Goal: Task Accomplishment & Management: Use online tool/utility

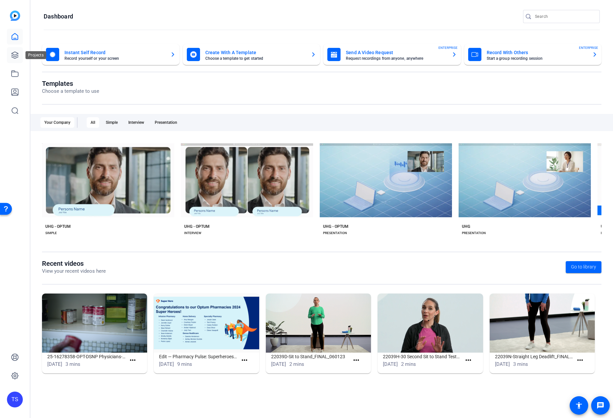
click at [17, 56] on icon at bounding box center [15, 55] width 8 height 8
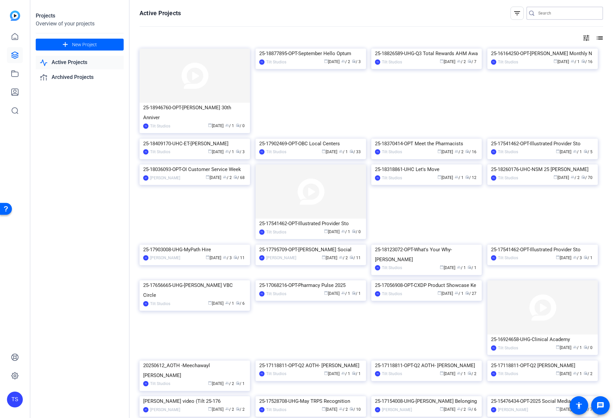
click at [551, 12] on input "Search" at bounding box center [567, 13] width 59 height 8
type input "radio"
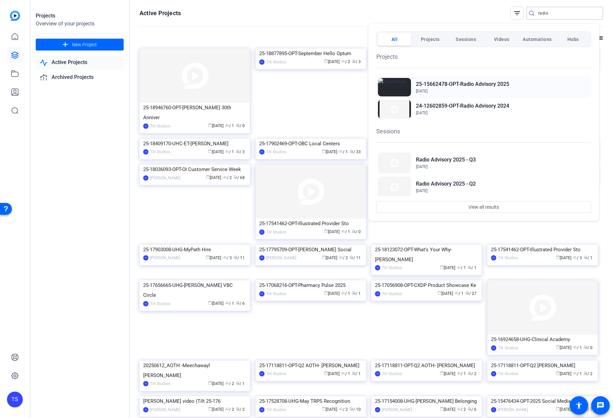
click at [457, 83] on h2 "25-15662478-OPT-Radio Advisory 2025" at bounding box center [462, 84] width 93 height 8
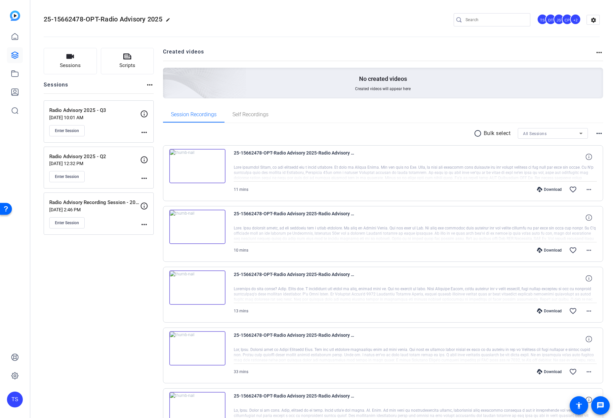
click at [114, 126] on div "Enter Session" at bounding box center [94, 130] width 91 height 11
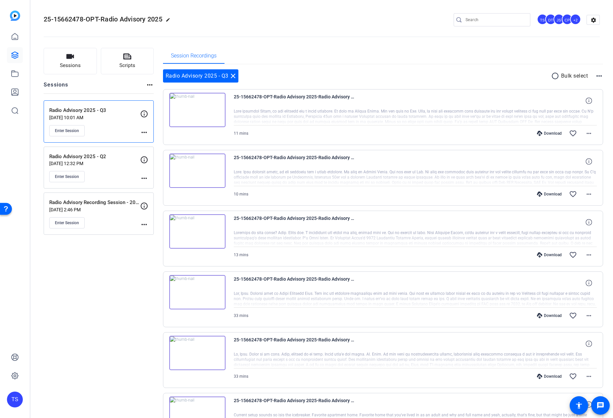
click at [145, 131] on mat-icon "more_horiz" at bounding box center [144, 133] width 8 height 8
click at [144, 115] on div at bounding box center [306, 209] width 613 height 418
click at [144, 114] on icon at bounding box center [144, 113] width 7 height 7
click at [144, 113] on icon at bounding box center [144, 113] width 7 height 7
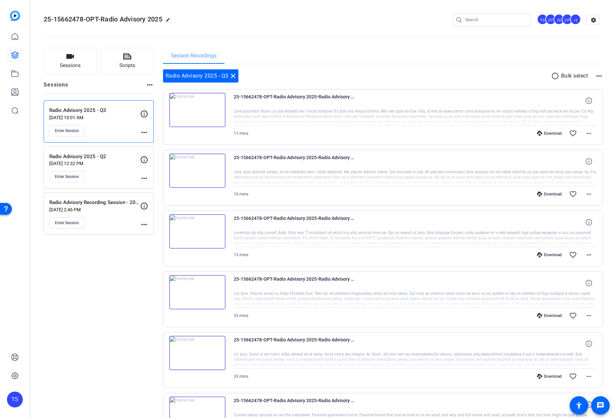
click at [146, 134] on mat-icon "more_horiz" at bounding box center [144, 133] width 8 height 8
click at [156, 144] on span "Edit Session" at bounding box center [160, 142] width 30 height 8
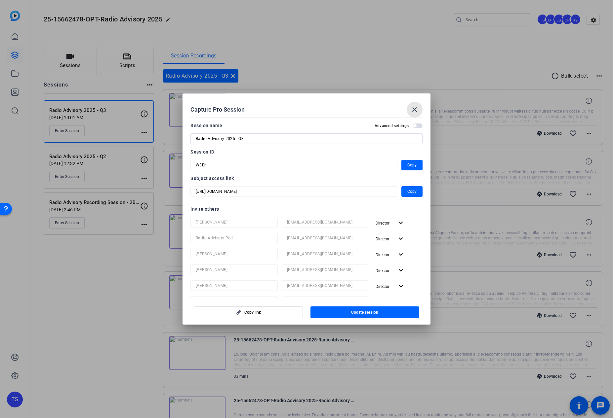
drag, startPoint x: 415, startPoint y: 108, endPoint x: 405, endPoint y: 109, distance: 10.6
click at [415, 108] on mat-icon "close" at bounding box center [414, 110] width 8 height 8
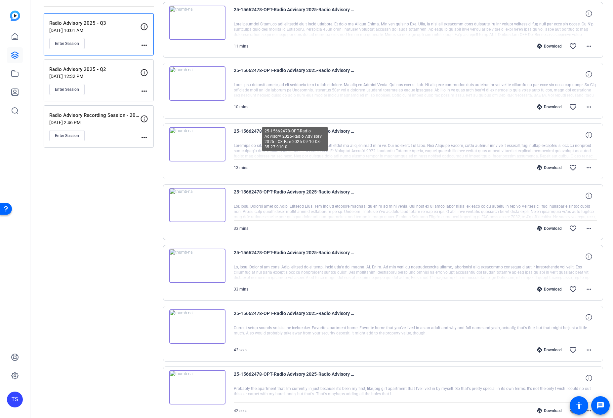
scroll to position [184, 0]
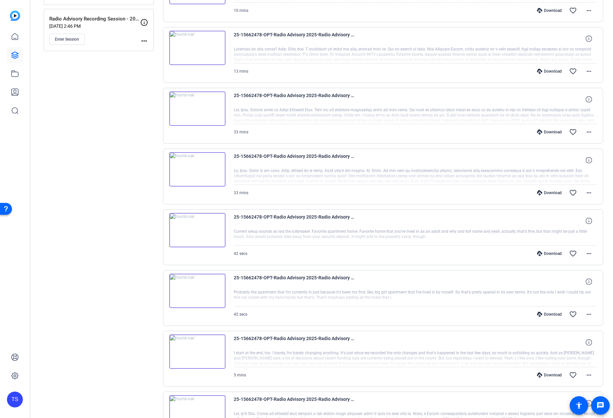
click at [197, 168] on img at bounding box center [197, 169] width 56 height 34
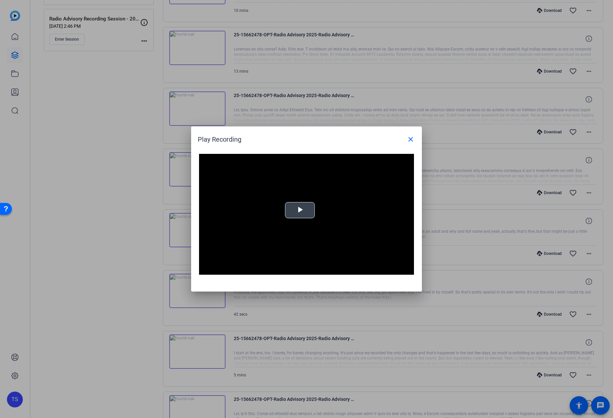
click at [300, 210] on span "Video Player" at bounding box center [300, 210] width 0 height 0
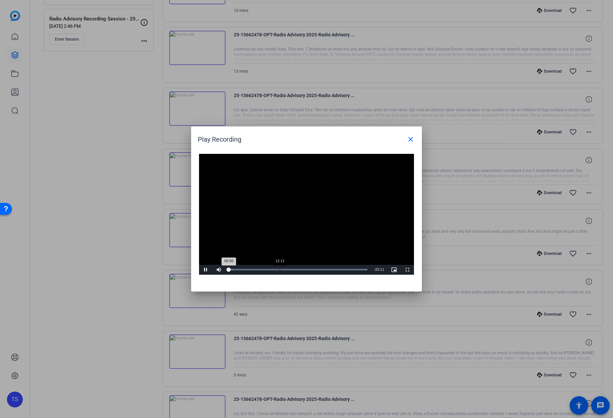
click at [279, 268] on div "Loaded : 100.00% 12:11 00:00" at bounding box center [297, 270] width 145 height 10
click at [414, 142] on span at bounding box center [410, 139] width 16 height 16
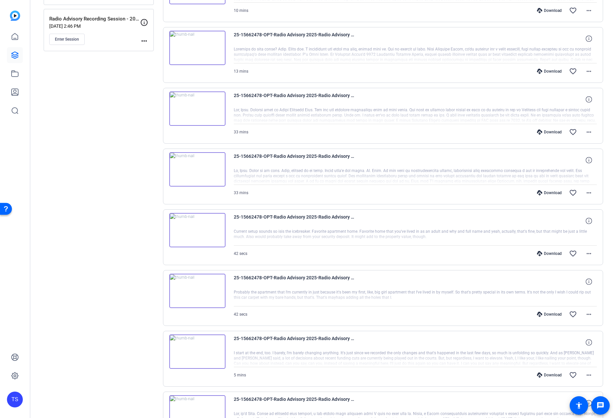
scroll to position [315, 0]
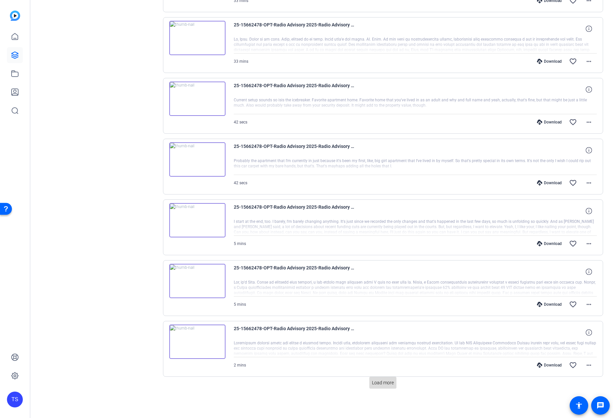
click at [378, 385] on span "Load more" at bounding box center [383, 383] width 22 height 7
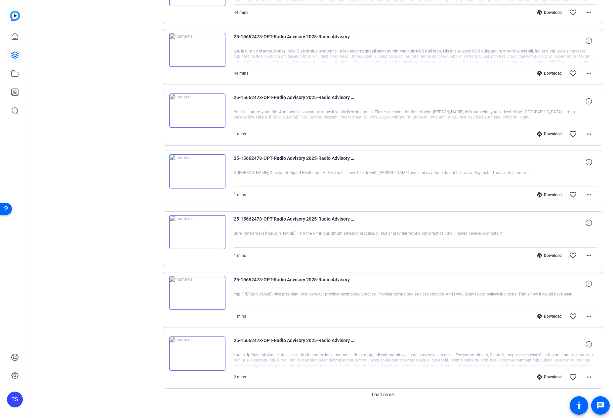
scroll to position [923, 0]
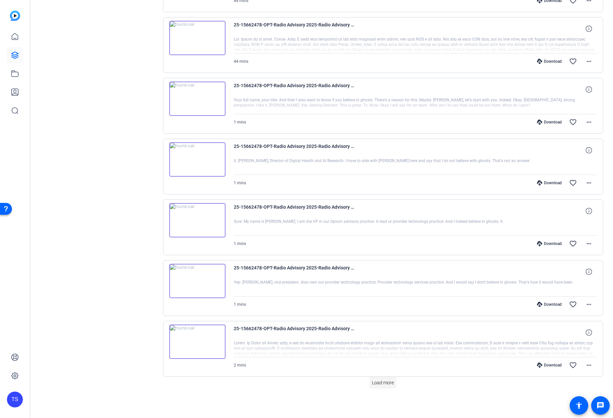
click at [388, 380] on span "Load more" at bounding box center [383, 383] width 22 height 7
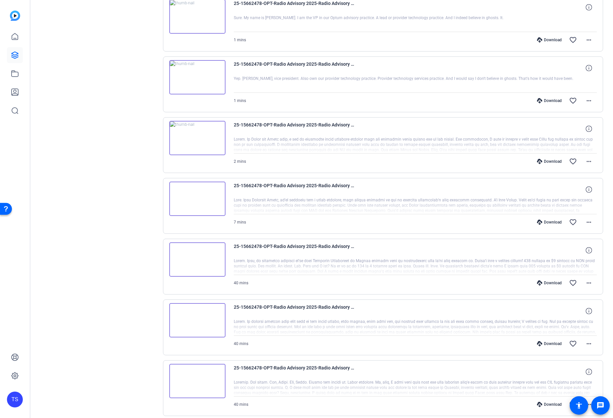
scroll to position [1248, 0]
click at [196, 198] on img at bounding box center [197, 199] width 56 height 34
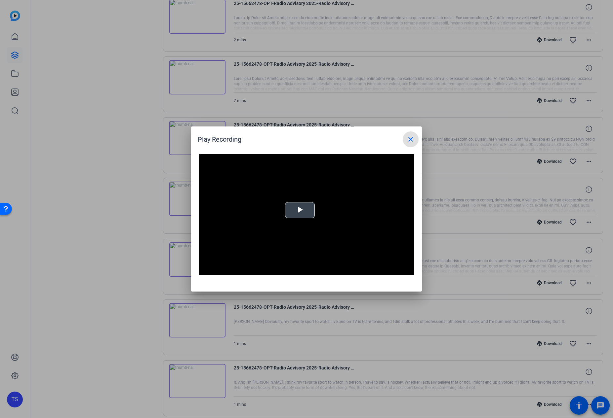
click at [300, 210] on span "Video Player" at bounding box center [300, 210] width 0 height 0
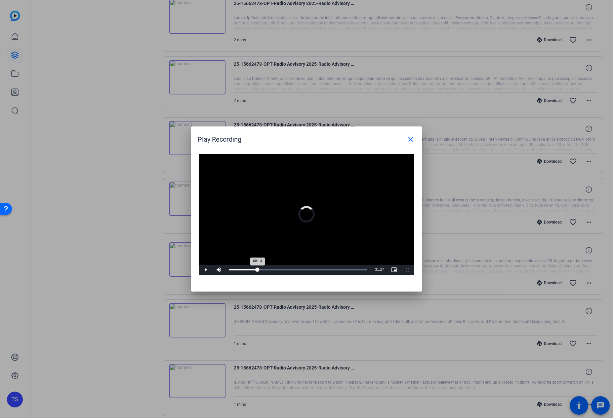
click at [257, 270] on div "Loaded : 100.00% 08:14 08:14" at bounding box center [298, 270] width 138 height 2
click at [412, 143] on mat-icon "close" at bounding box center [410, 139] width 8 height 8
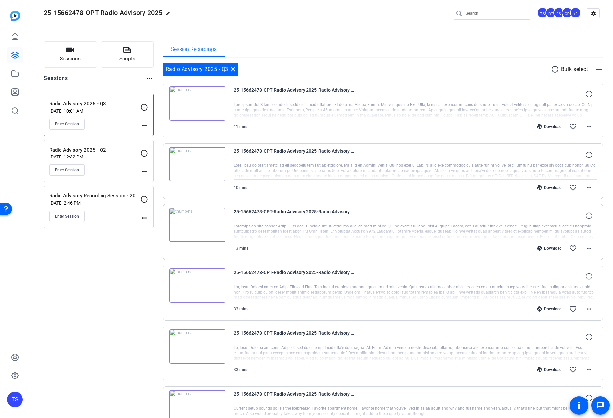
scroll to position [0, 0]
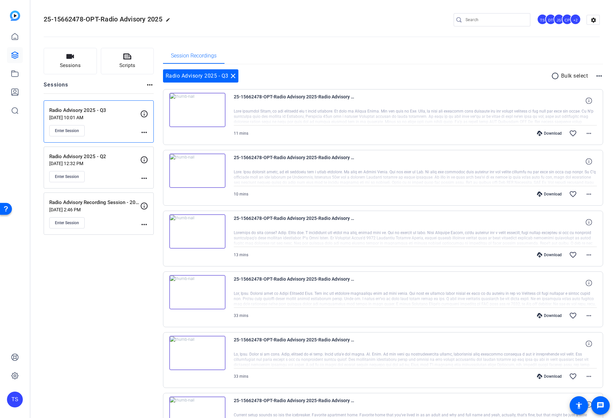
click at [68, 130] on span "Enter Session" at bounding box center [67, 130] width 24 height 5
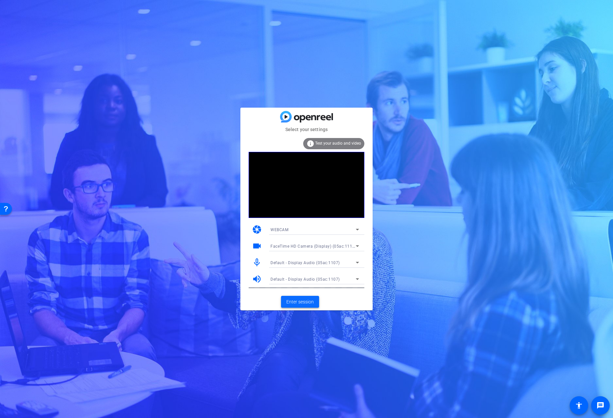
click at [291, 306] on span at bounding box center [300, 302] width 38 height 16
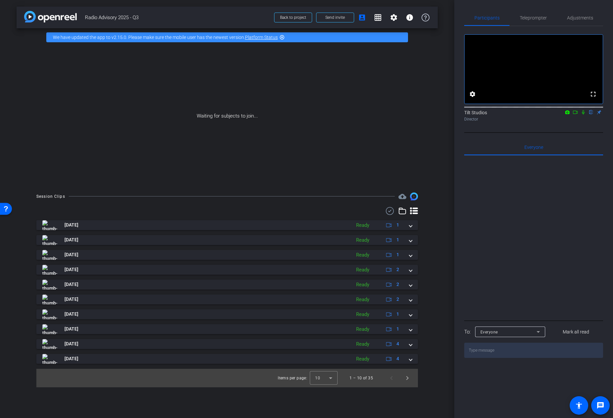
click at [584, 115] on icon at bounding box center [582, 112] width 5 height 5
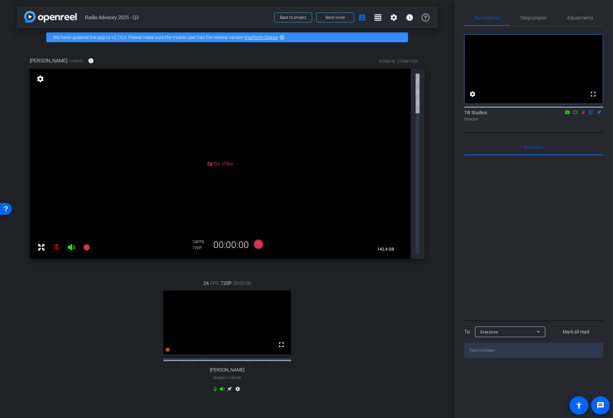
click at [581, 115] on icon at bounding box center [582, 112] width 5 height 5
click at [377, 269] on div "24 FPS 720P 00:00:00 fullscreen Rae Subject - Chrome settings" at bounding box center [227, 337] width 394 height 136
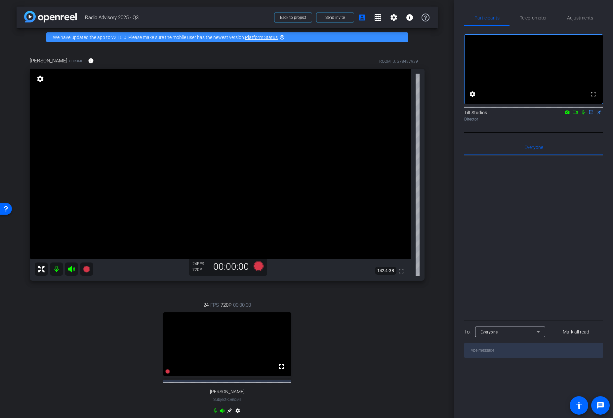
click at [227, 413] on icon at bounding box center [229, 410] width 5 height 5
click at [39, 77] on mat-icon "settings" at bounding box center [40, 79] width 9 height 8
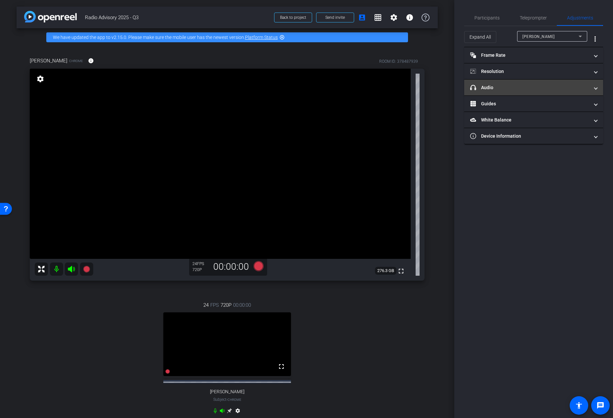
click at [492, 90] on mat-panel-title "headphone icon Audio" at bounding box center [529, 87] width 119 height 7
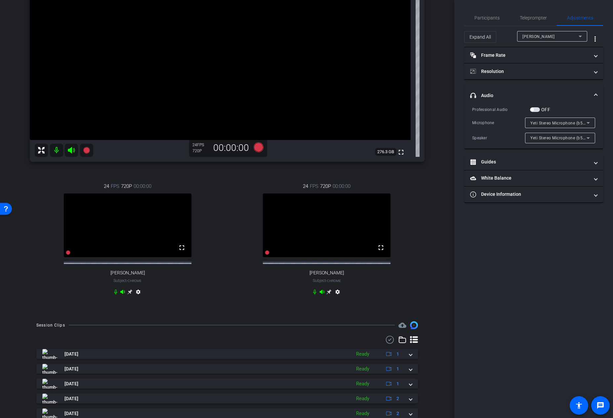
scroll to position [63, 0]
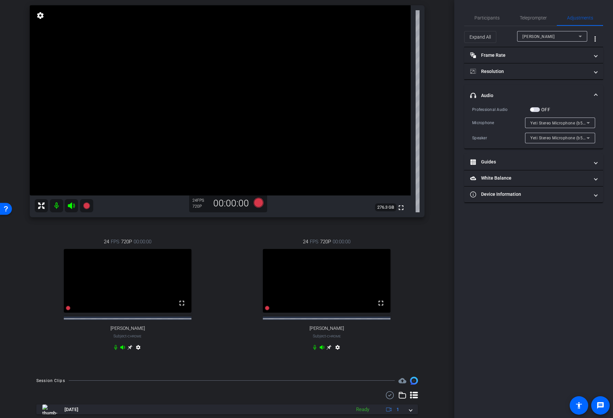
click at [129, 350] on icon at bounding box center [129, 347] width 5 height 5
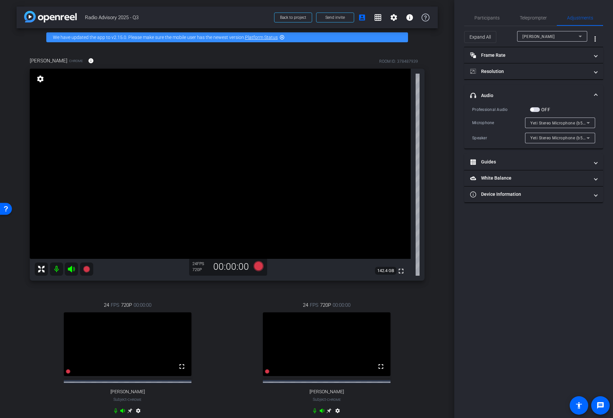
click at [41, 83] on mat-icon "settings" at bounding box center [40, 79] width 9 height 8
click at [552, 124] on span "Microphone (Realtek(R) Audio)" at bounding box center [559, 122] width 59 height 5
click at [545, 123] on div at bounding box center [306, 209] width 613 height 418
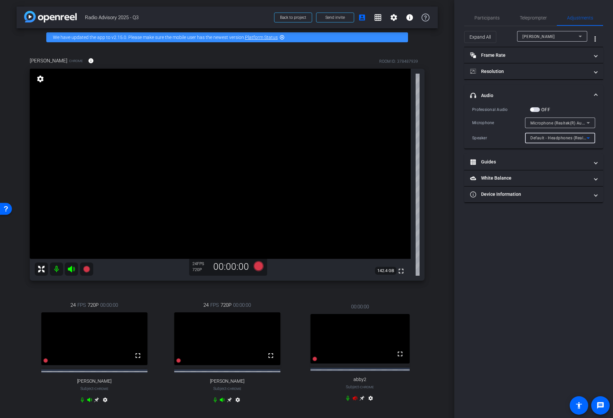
click at [547, 141] on div "Default - Headphones (Realtek(R) Audio)" at bounding box center [558, 138] width 56 height 8
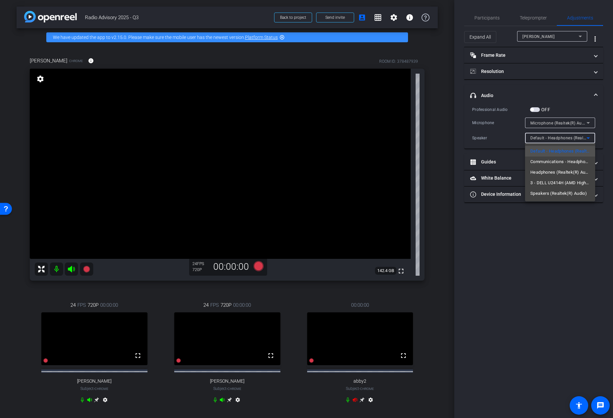
click at [546, 138] on div at bounding box center [306, 209] width 613 height 418
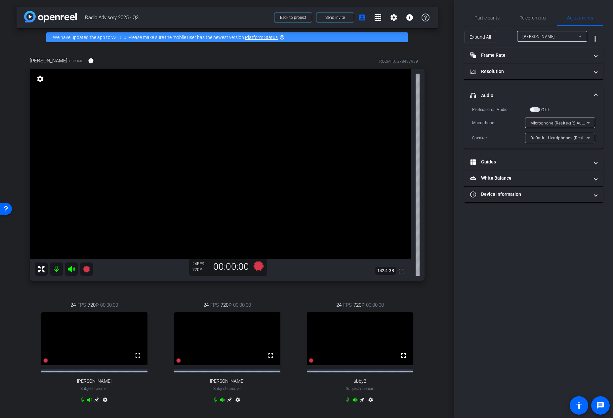
click at [570, 135] on div "Default - Headphones (Realtek(R) Audio)" at bounding box center [558, 138] width 56 height 8
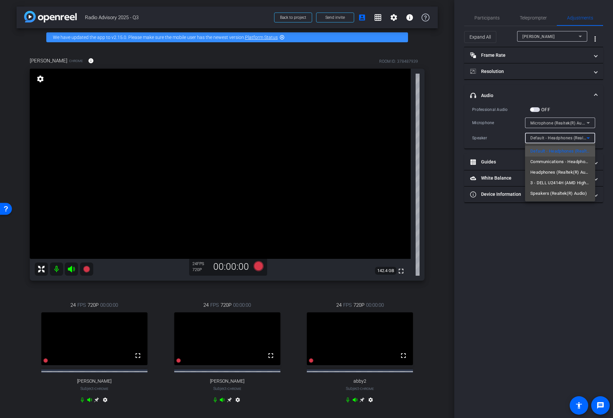
click at [562, 122] on div at bounding box center [306, 209] width 613 height 418
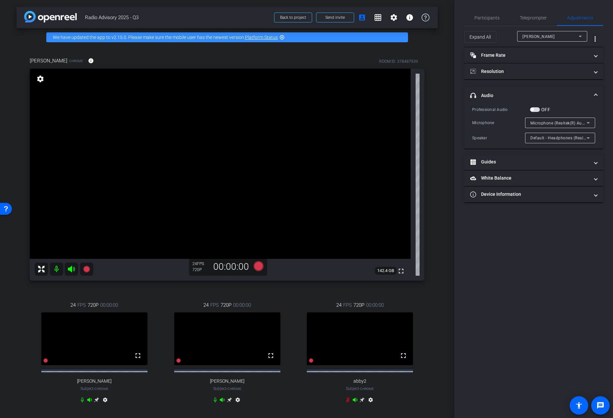
click at [236, 405] on mat-icon "settings" at bounding box center [238, 401] width 8 height 8
click at [228, 403] on icon at bounding box center [229, 399] width 5 height 5
click at [41, 78] on mat-icon "settings" at bounding box center [40, 79] width 9 height 8
click at [563, 125] on span "External Microphone (Realtek(R) Audio)" at bounding box center [568, 122] width 76 height 5
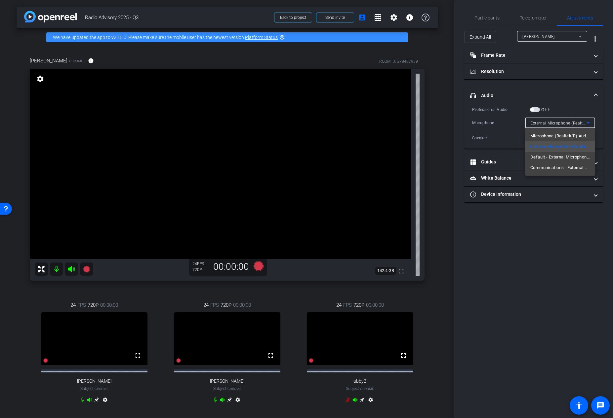
click at [498, 133] on div at bounding box center [306, 209] width 613 height 418
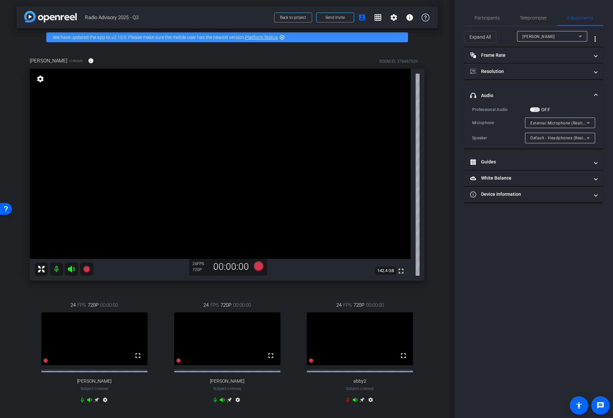
click at [538, 139] on span "Default - Headphones (Realtek(R) Audio)" at bounding box center [569, 137] width 78 height 5
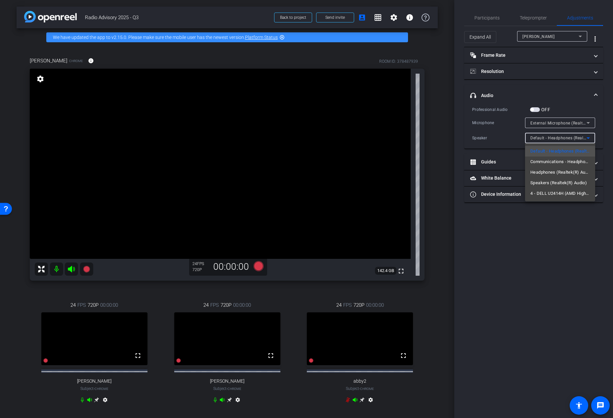
click at [503, 138] on div at bounding box center [306, 209] width 613 height 418
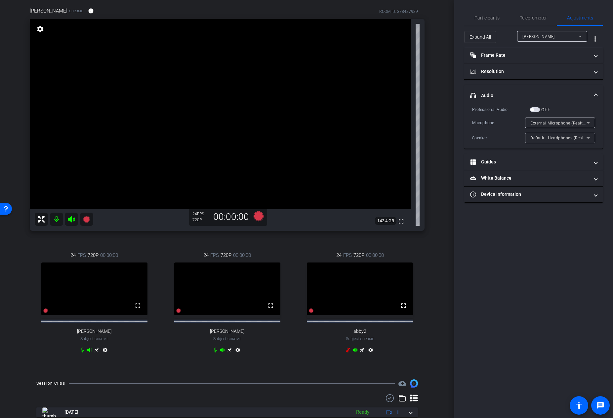
scroll to position [51, 0]
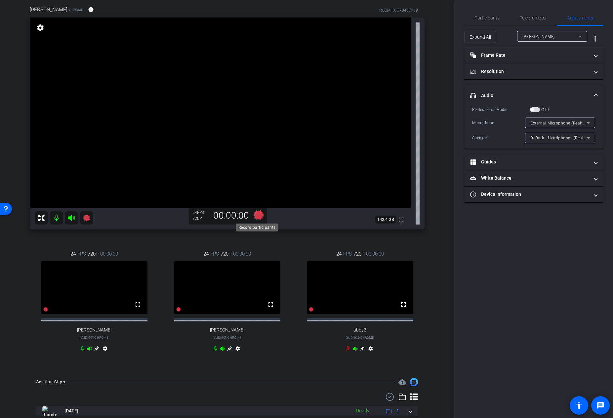
click at [257, 217] on icon at bounding box center [258, 215] width 10 height 10
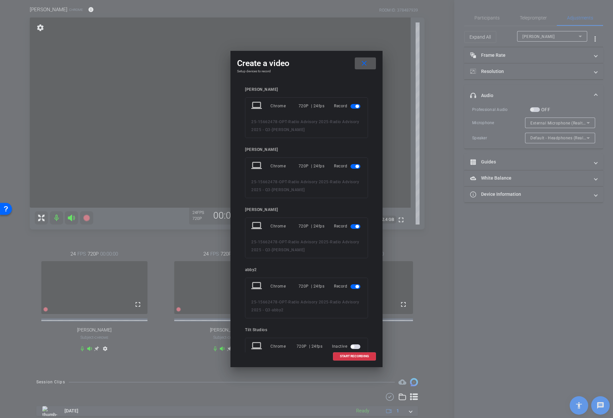
scroll to position [20, 0]
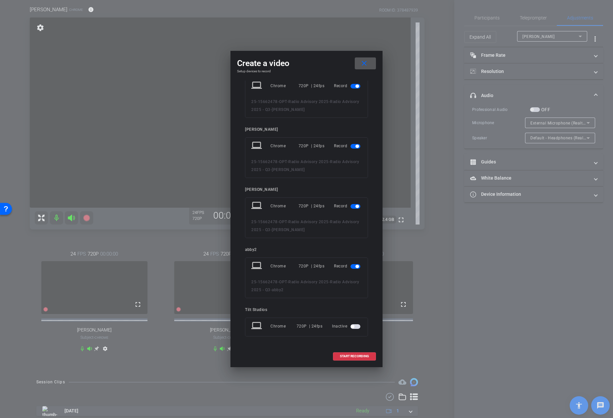
click at [355, 268] on span "button" at bounding box center [356, 266] width 3 height 3
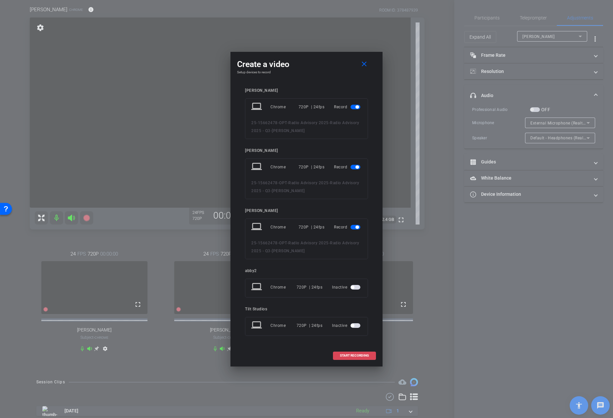
click at [358, 358] on span at bounding box center [354, 356] width 42 height 16
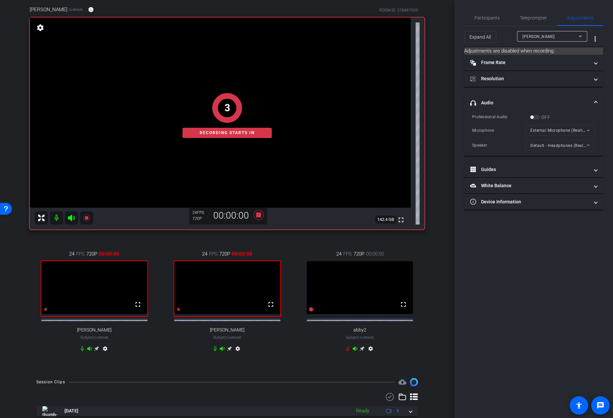
click at [440, 242] on div "arrow_back Radio Advisory 2025 - Q3 Back to project Send invite account_box gri…" at bounding box center [227, 158] width 454 height 418
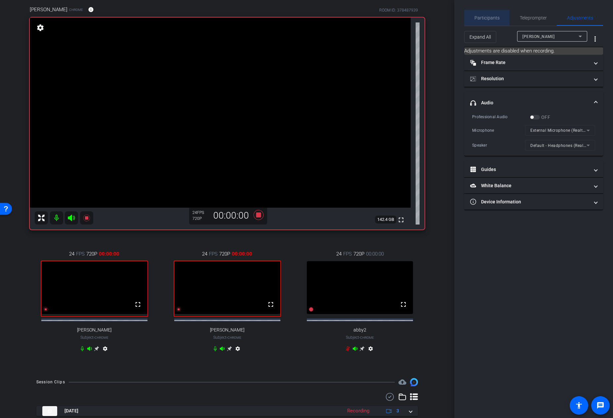
click at [488, 21] on span "Participants" at bounding box center [486, 18] width 25 height 16
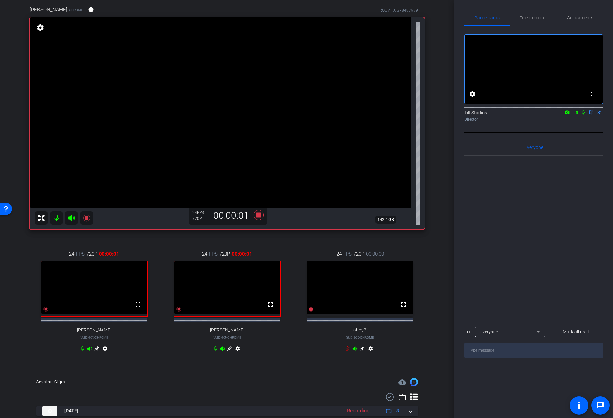
click at [436, 244] on div "arrow_back Radio Advisory 2025 - Q3 Back to project Send invite account_box gri…" at bounding box center [227, 158] width 454 height 418
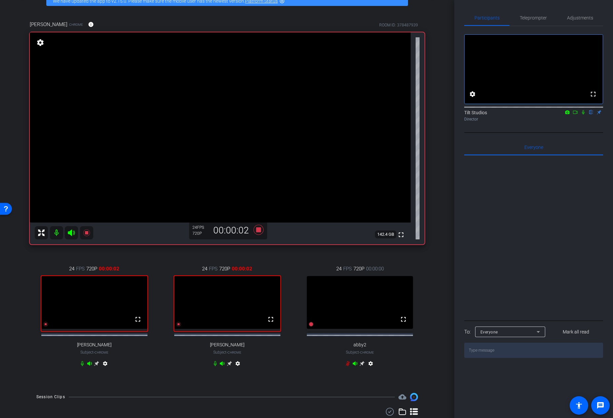
scroll to position [34, 0]
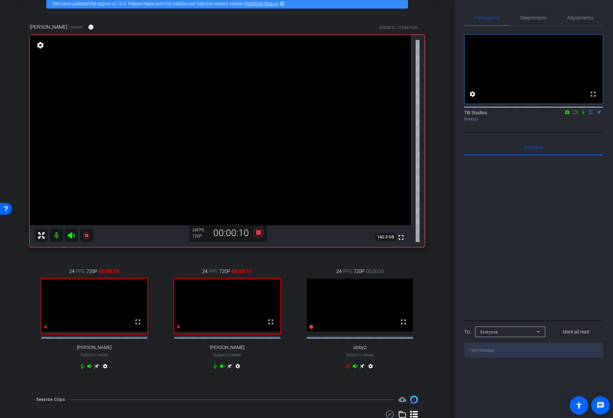
click at [583, 115] on icon at bounding box center [582, 112] width 5 height 5
click at [428, 273] on div "Lauren Woodrow Chrome info ROOM ID: 378487939 fullscreen settings 142.3 GB 24 F…" at bounding box center [227, 201] width 421 height 377
click at [431, 263] on div "Lauren Woodrow Chrome info ROOM ID: 378487939 fullscreen settings 142.3 GB 24 F…" at bounding box center [227, 201] width 421 height 377
click at [582, 115] on icon at bounding box center [582, 112] width 5 height 5
click at [254, 232] on icon at bounding box center [258, 233] width 16 height 12
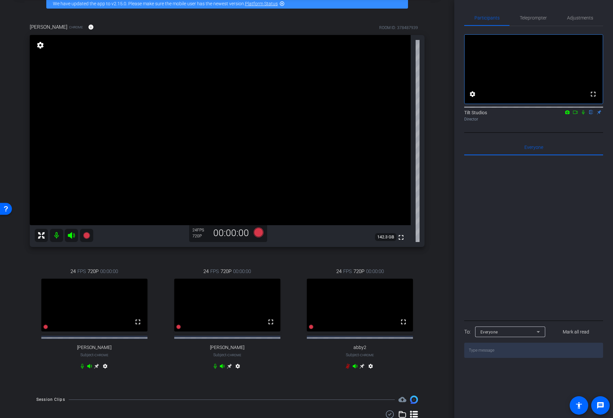
scroll to position [213, 0]
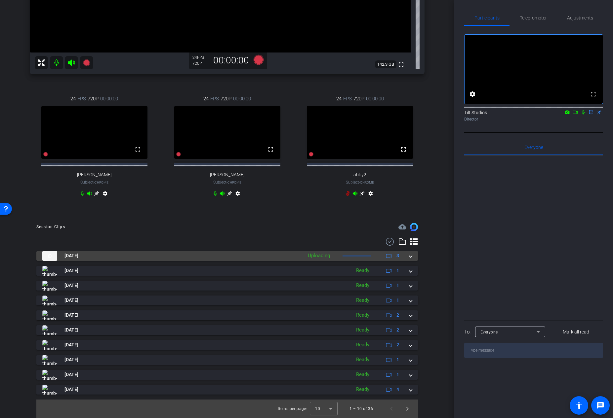
click at [409, 257] on span at bounding box center [410, 255] width 3 height 7
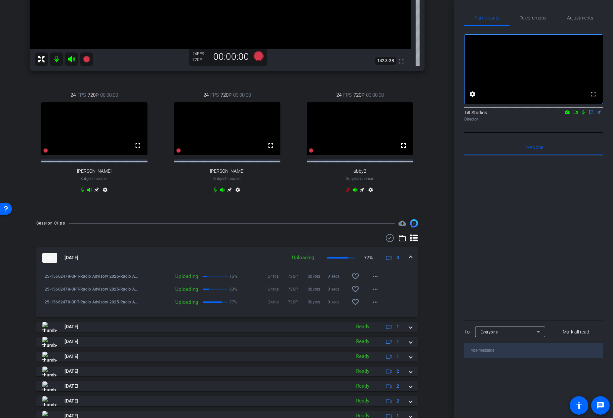
scroll to position [209, 0]
click at [583, 115] on icon at bounding box center [582, 112] width 5 height 5
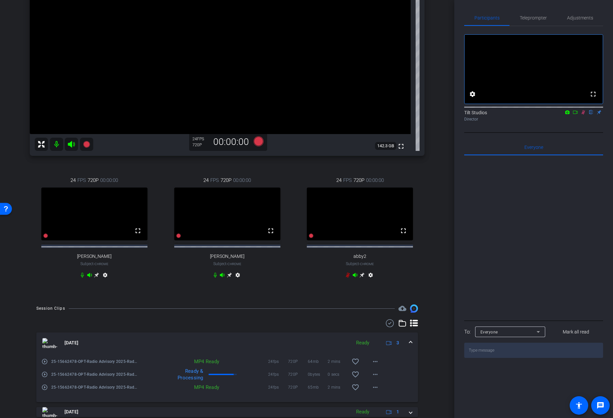
scroll to position [94, 0]
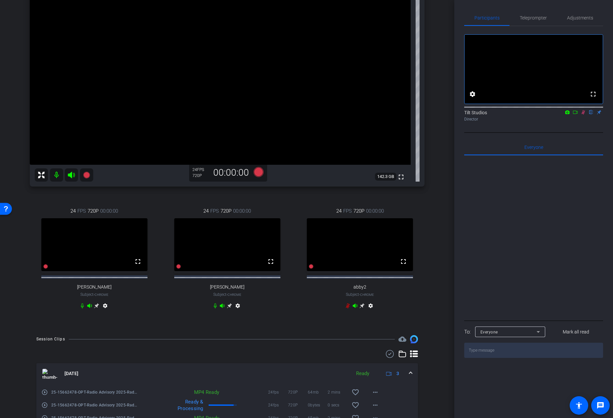
click at [433, 217] on div "Lauren Woodrow Chrome info ROOM ID: 378487939 fullscreen settings 142.3 GB 24 F…" at bounding box center [227, 140] width 421 height 377
click at [432, 219] on div "Lauren Woodrow Chrome info ROOM ID: 378487939 fullscreen settings 142.3 GB 24 F…" at bounding box center [227, 140] width 421 height 377
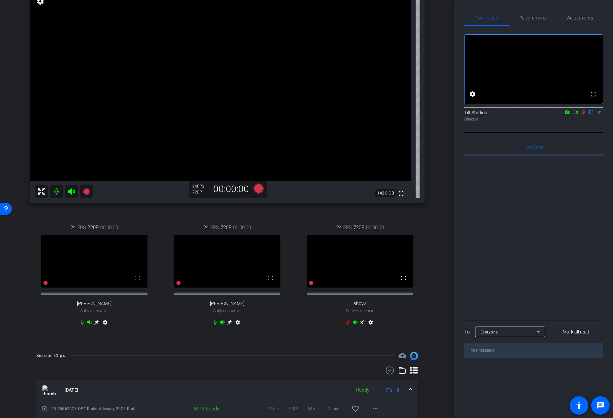
scroll to position [78, 0]
click at [569, 16] on span "Adjustments" at bounding box center [580, 18] width 26 height 5
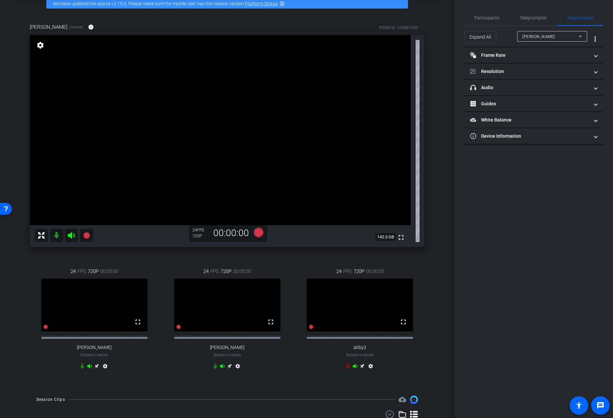
scroll to position [0, 0]
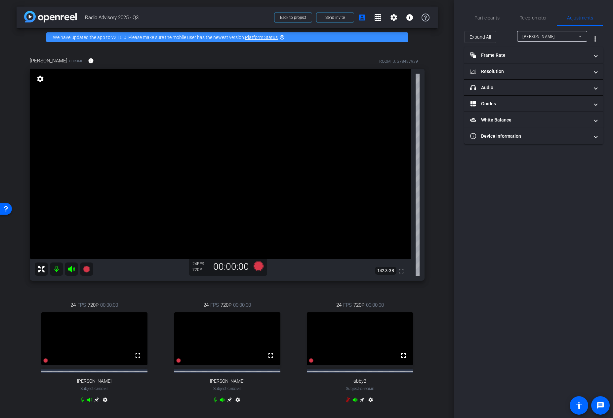
click at [41, 80] on mat-icon "settings" at bounding box center [40, 79] width 9 height 8
click at [502, 81] on mat-expansion-panel-header "headphone icon Audio" at bounding box center [533, 88] width 139 height 16
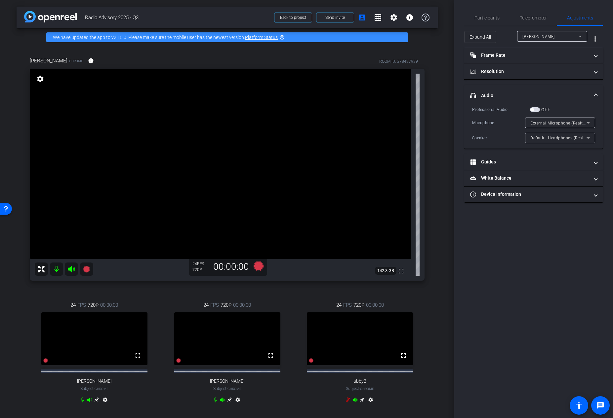
click at [237, 405] on mat-icon "settings" at bounding box center [238, 401] width 8 height 8
click at [536, 109] on span "button" at bounding box center [535, 109] width 10 height 5
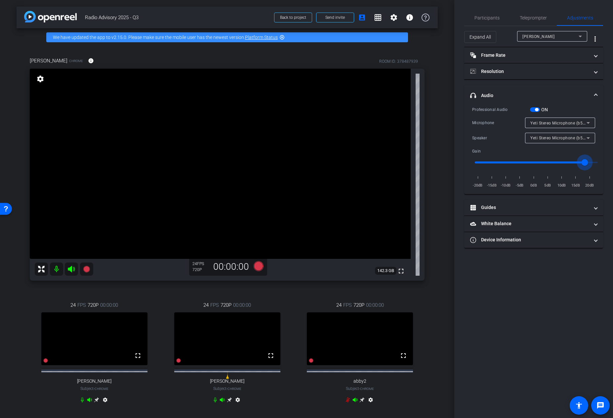
drag, startPoint x: 538, startPoint y: 162, endPoint x: 587, endPoint y: 163, distance: 49.2
click at [587, 163] on input "range" at bounding box center [535, 162] width 137 height 15
drag, startPoint x: 590, startPoint y: 163, endPoint x: 581, endPoint y: 163, distance: 8.9
type input "1.8"
click at [581, 163] on input "range" at bounding box center [535, 162] width 137 height 15
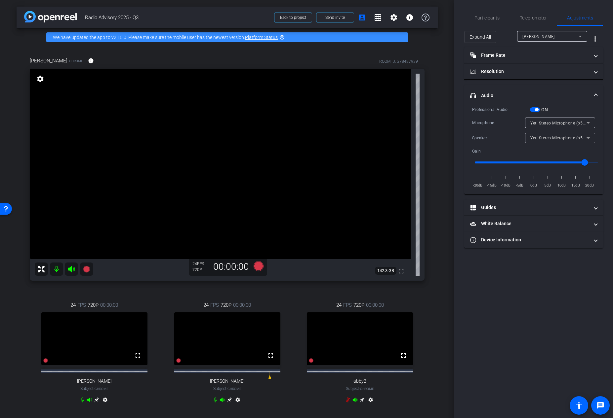
click at [436, 224] on div "arrow_back Radio Advisory 2025 - Q3 Back to project Send invite account_box gri…" at bounding box center [227, 209] width 454 height 418
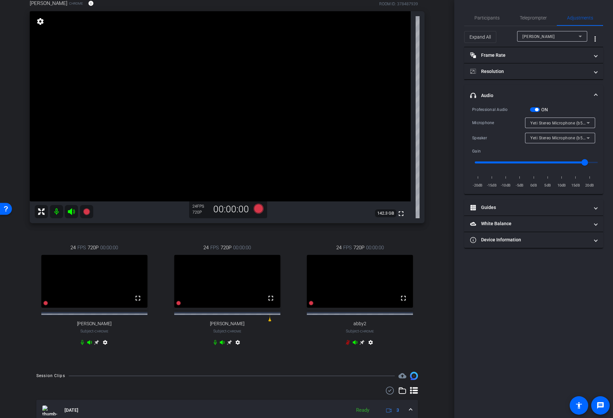
scroll to position [74, 0]
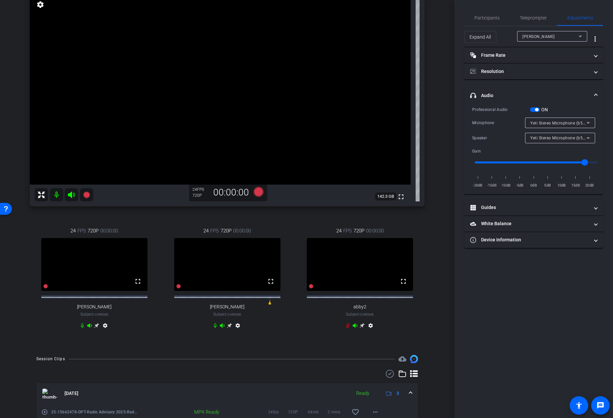
click at [105, 331] on mat-icon "settings" at bounding box center [105, 327] width 8 height 8
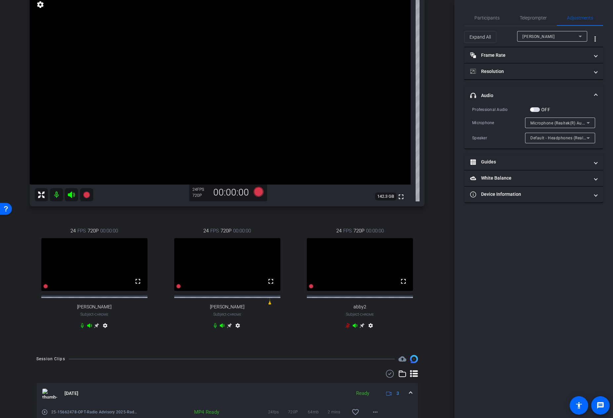
click at [536, 109] on span "button" at bounding box center [535, 109] width 10 height 5
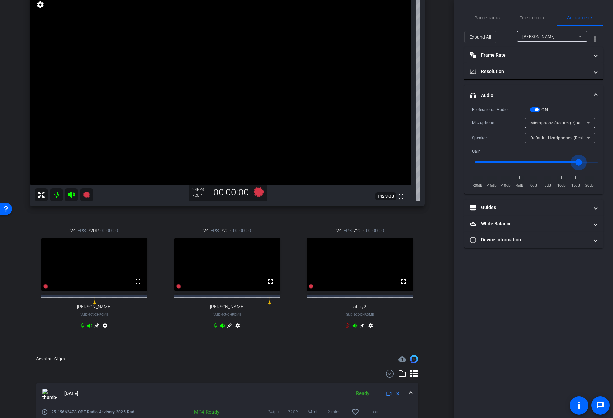
drag, startPoint x: 562, startPoint y: 163, endPoint x: 577, endPoint y: 163, distance: 14.9
click at [577, 163] on input "range" at bounding box center [535, 162] width 137 height 15
drag, startPoint x: 577, startPoint y: 163, endPoint x: 582, endPoint y: 163, distance: 5.6
type input "1.8"
click at [582, 163] on input "range" at bounding box center [535, 162] width 137 height 15
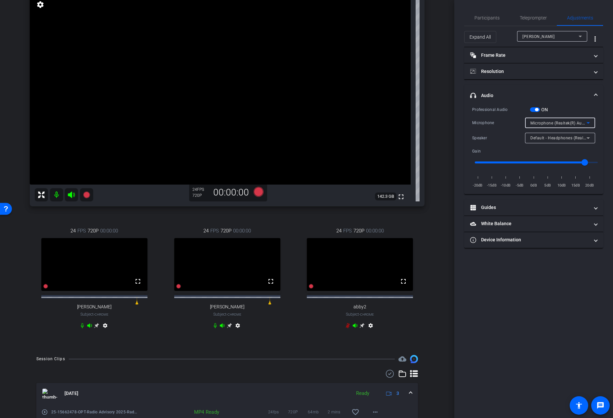
click at [543, 125] on span "Microphone (Realtek(R) Audio)" at bounding box center [559, 122] width 59 height 5
click at [554, 150] on span "Default - Microphone (Realtek(R) Audio)" at bounding box center [559, 147] width 59 height 8
click at [547, 123] on span "Default - Microphone (Realtek(R) Audio)" at bounding box center [568, 122] width 77 height 5
click at [540, 137] on span "Microphone (Realtek(R) Audio)" at bounding box center [559, 136] width 59 height 8
click at [509, 129] on div "Professional Audio ON Microphone Microphone (Realtek(R) Audio) Speaker Default …" at bounding box center [533, 147] width 123 height 83
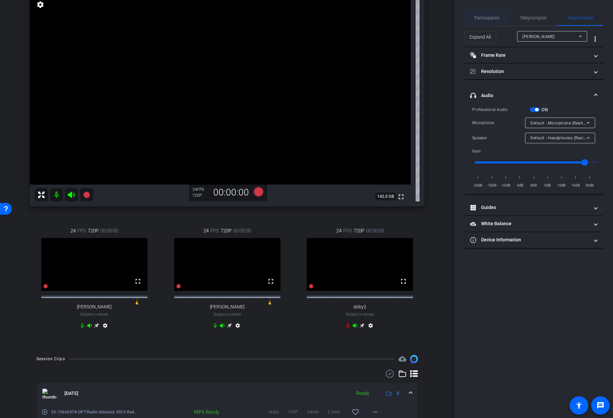
click at [491, 14] on span "Participants" at bounding box center [486, 18] width 25 height 16
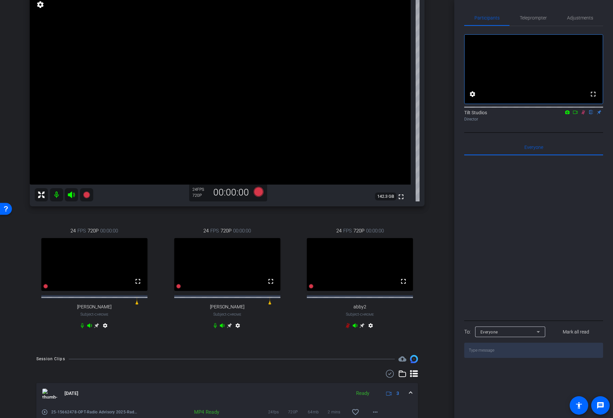
click at [584, 115] on icon at bounding box center [582, 112] width 5 height 5
click at [583, 20] on span "Adjustments" at bounding box center [580, 18] width 26 height 5
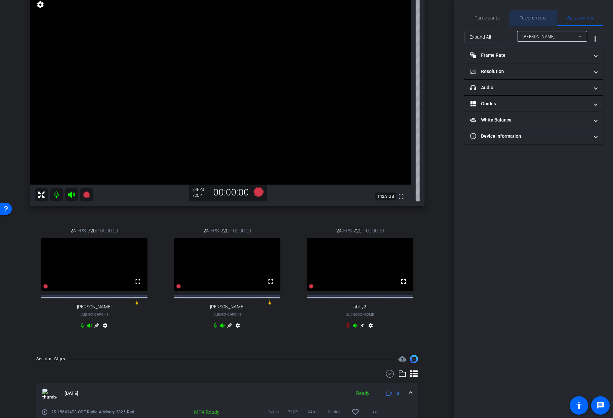
click at [531, 19] on span "Teleprompter" at bounding box center [532, 18] width 27 height 5
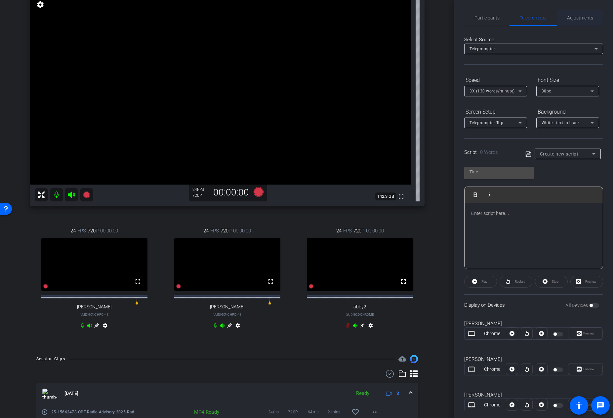
click at [575, 21] on span "Adjustments" at bounding box center [580, 18] width 26 height 16
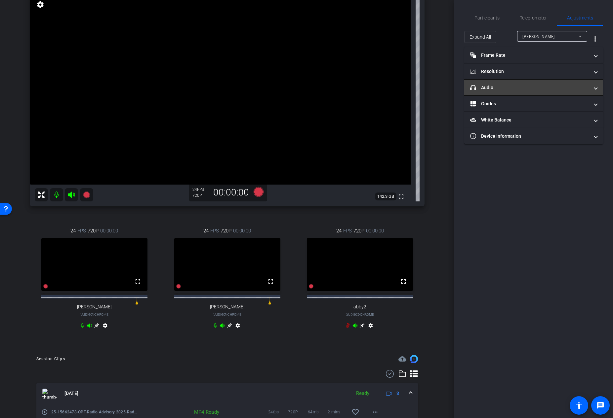
click at [493, 89] on mat-panel-title "headphone icon Audio" at bounding box center [529, 87] width 119 height 7
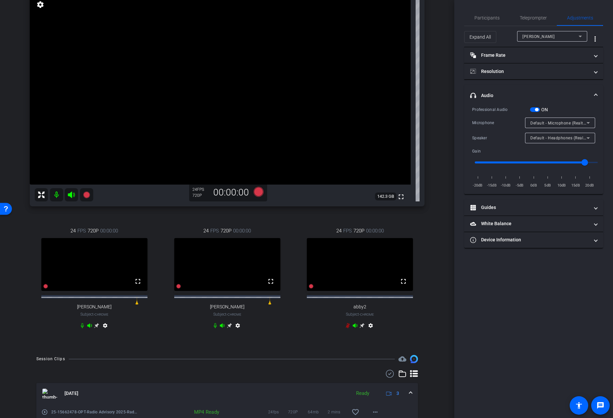
scroll to position [45, 0]
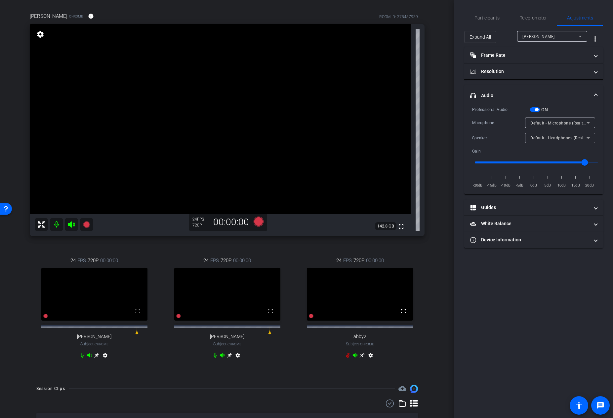
click at [38, 33] on mat-icon "settings" at bounding box center [40, 34] width 9 height 8
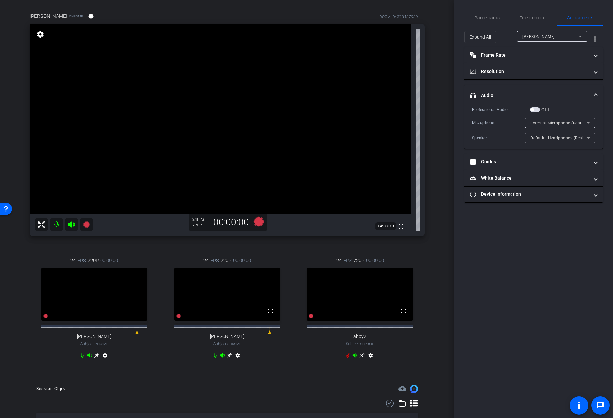
click at [535, 109] on span "button" at bounding box center [535, 109] width 10 height 5
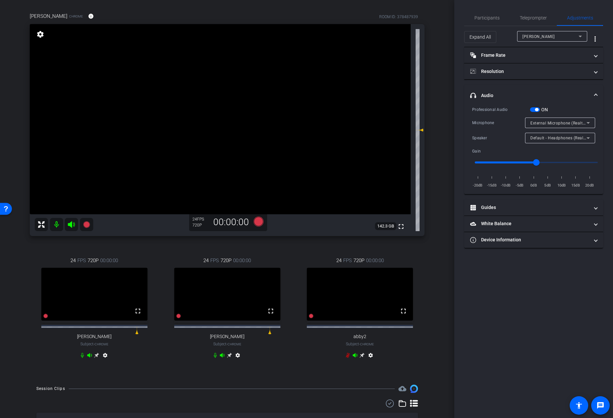
click at [553, 121] on span "External Microphone (Realtek(R) Audio)" at bounding box center [568, 122] width 76 height 5
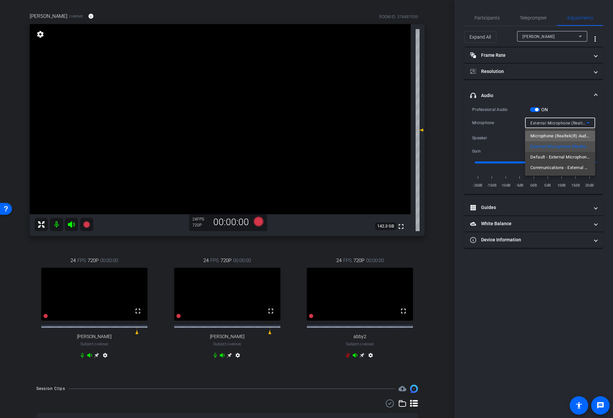
click at [553, 137] on span "Microphone (Realtek(R) Audio)" at bounding box center [559, 136] width 59 height 8
click at [547, 125] on span "Microphone (Realtek(R) Audio)" at bounding box center [559, 122] width 59 height 5
click at [546, 150] on span "External Microphone (Realtek(R) Audio)" at bounding box center [559, 147] width 59 height 8
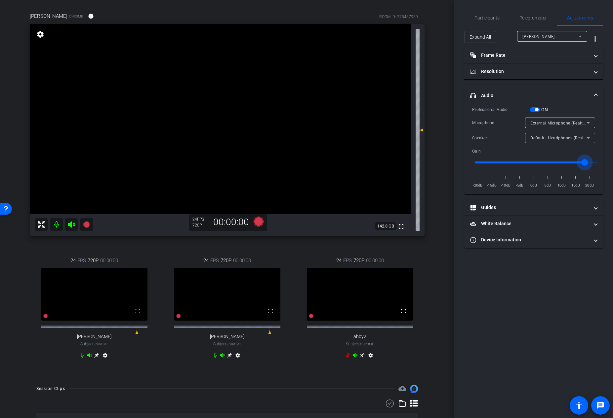
drag, startPoint x: 546, startPoint y: 163, endPoint x: 585, endPoint y: 162, distance: 39.0
click at [585, 162] on input "range" at bounding box center [535, 162] width 137 height 15
click at [441, 152] on div "arrow_back Radio Advisory 2025 - Q3 Back to project Send invite account_box gri…" at bounding box center [227, 164] width 454 height 418
type input "1.7"
click at [576, 163] on input "range" at bounding box center [535, 162] width 137 height 15
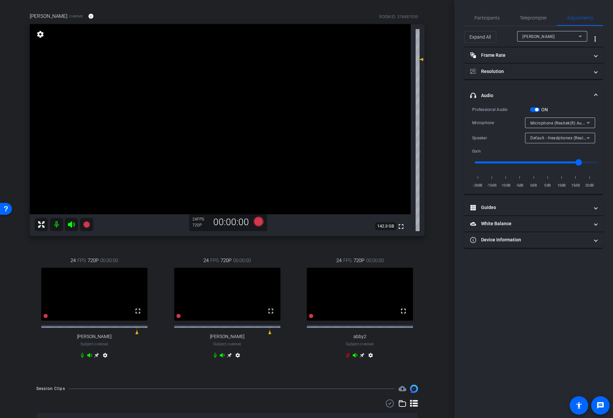
click at [434, 168] on div "arrow_back Radio Advisory 2025 - Q3 Back to project Send invite account_box gri…" at bounding box center [227, 164] width 454 height 418
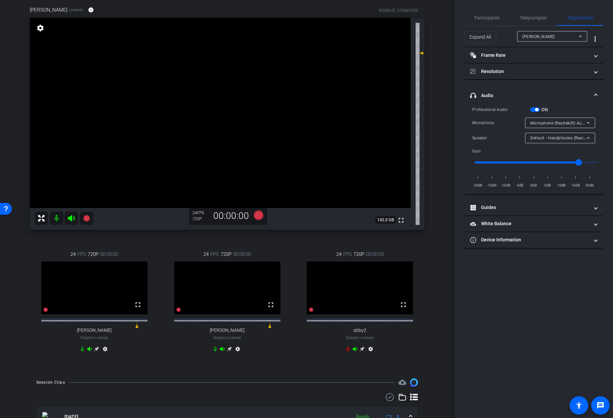
scroll to position [52, 0]
click at [480, 19] on span "Participants" at bounding box center [486, 18] width 25 height 5
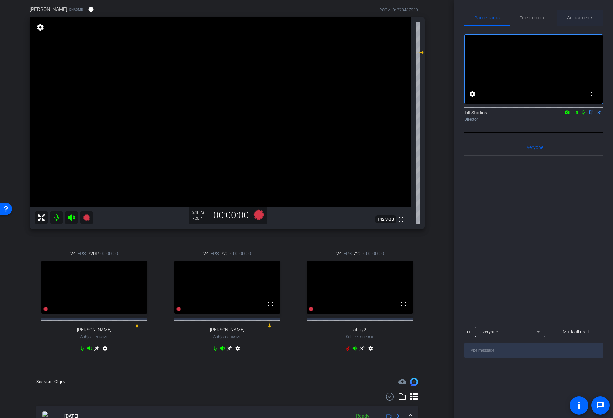
click at [574, 23] on span "Adjustments" at bounding box center [580, 18] width 26 height 16
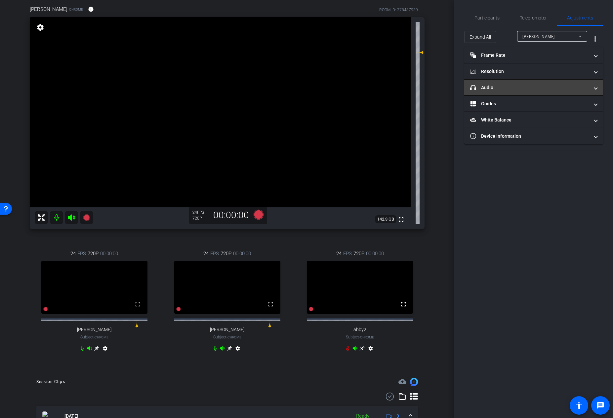
click at [494, 92] on mat-expansion-panel-header "headphone icon Audio" at bounding box center [533, 88] width 139 height 16
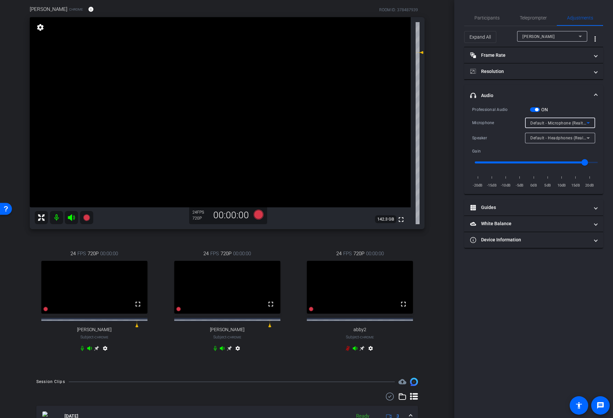
click at [555, 124] on span "Default - Microphone (Realtek(R) Audio)" at bounding box center [568, 122] width 77 height 5
click at [558, 136] on span "Microphone (Realtek(R) Audio)" at bounding box center [559, 136] width 59 height 8
click at [548, 124] on span "Microphone (Realtek(R) Audio)" at bounding box center [559, 122] width 59 height 5
click at [551, 143] on span "Default - Microphone (Realtek(R) Audio)" at bounding box center [559, 147] width 59 height 8
click at [539, 122] on span "Default - Microphone (Realtek(R) Audio)" at bounding box center [568, 122] width 77 height 5
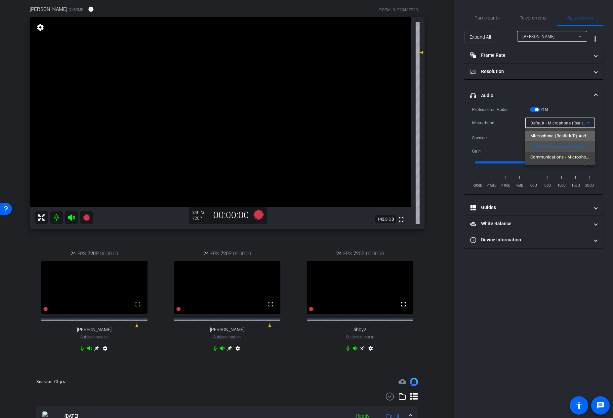
click at [539, 134] on span "Microphone (Realtek(R) Audio)" at bounding box center [559, 136] width 59 height 8
click at [539, 123] on span "Microphone (Realtek(R) Audio)" at bounding box center [559, 122] width 59 height 5
click at [540, 146] on span "Default - Microphone (Realtek(R) Audio)" at bounding box center [559, 147] width 59 height 8
click at [541, 122] on span "Default - Microphone (Realtek(R) Audio)" at bounding box center [568, 122] width 77 height 5
click at [541, 134] on span "Microphone (Realtek(R) Audio)" at bounding box center [559, 136] width 59 height 8
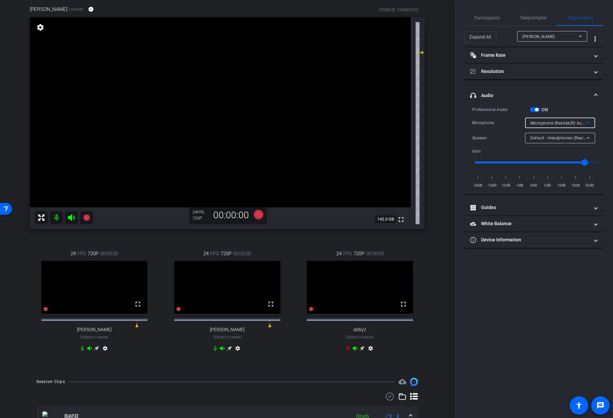
click at [547, 124] on span "Microphone (Realtek(R) Audio)" at bounding box center [559, 122] width 59 height 5
click at [557, 146] on span "Default - Microphone (Realtek(R) Audio)" at bounding box center [559, 147] width 59 height 8
click at [96, 351] on icon at bounding box center [96, 348] width 5 height 5
click at [42, 27] on mat-icon "settings" at bounding box center [40, 27] width 9 height 8
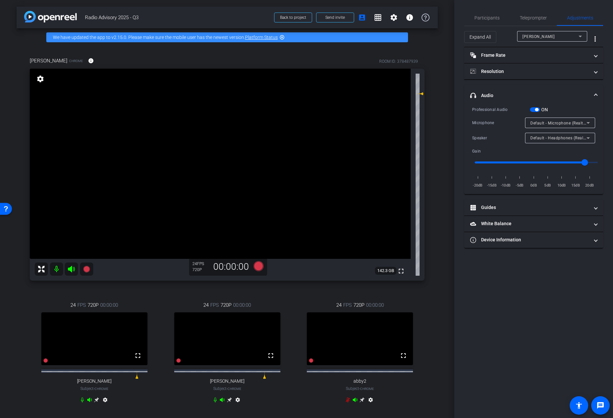
scroll to position [26, 0]
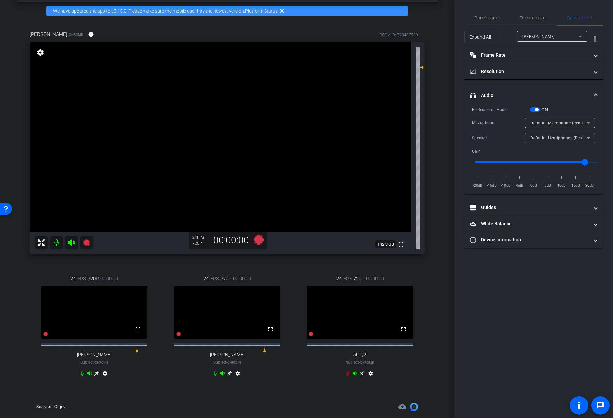
click at [40, 54] on mat-icon "settings" at bounding box center [40, 53] width 9 height 8
click at [591, 97] on span "headphone icon Audio" at bounding box center [532, 95] width 124 height 7
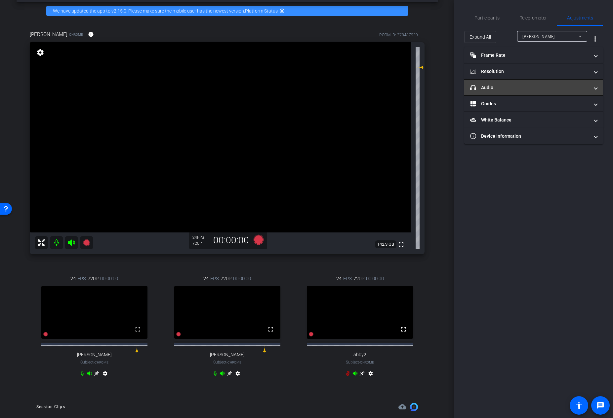
click at [592, 95] on mat-expansion-panel-header "headphone icon Audio" at bounding box center [533, 88] width 139 height 16
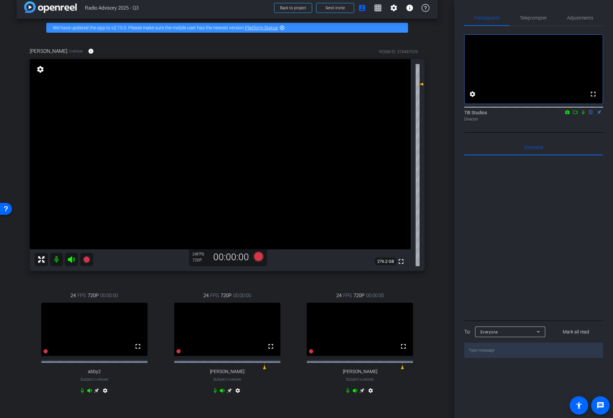
scroll to position [11, 0]
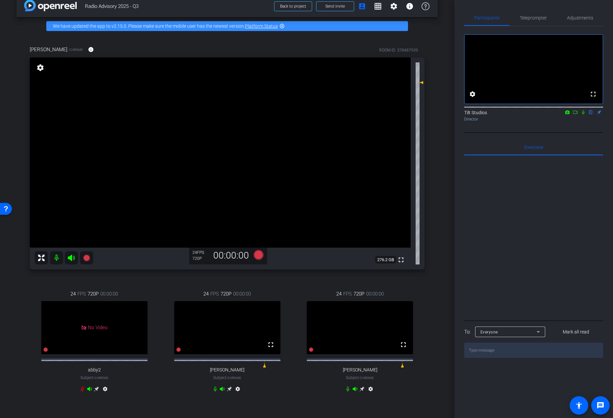
click at [368, 394] on mat-icon "settings" at bounding box center [370, 391] width 8 height 8
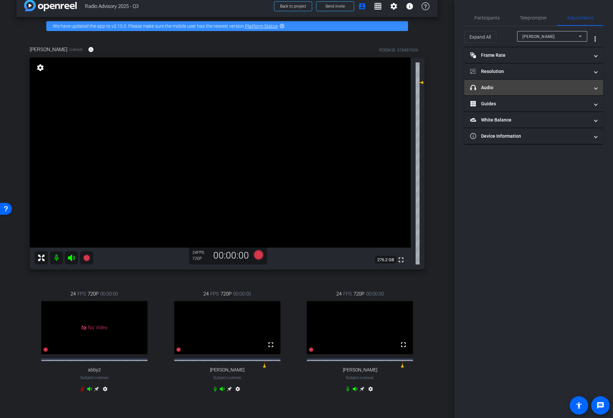
click at [499, 91] on mat-panel-title "headphone icon Audio" at bounding box center [529, 87] width 119 height 7
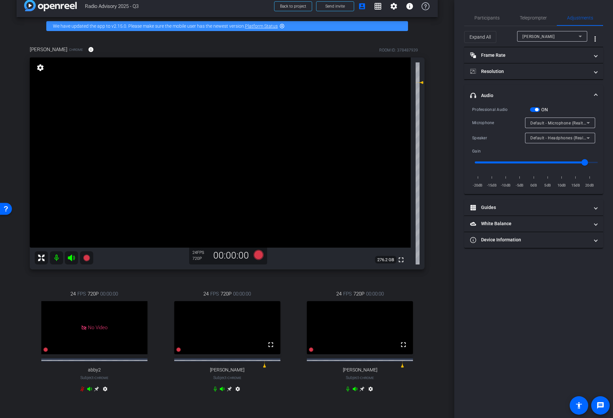
click at [577, 123] on span "Default - Microphone (Realtek(R) Audio)" at bounding box center [568, 122] width 77 height 5
click at [575, 135] on span "Microphone (Realtek(R) Audio)" at bounding box center [559, 136] width 59 height 8
click at [537, 112] on div "ON" at bounding box center [539, 109] width 18 height 7
click at [538, 109] on span "button" at bounding box center [536, 109] width 3 height 3
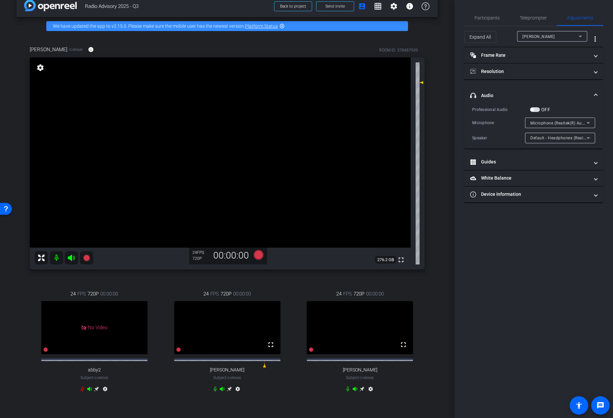
click at [235, 394] on mat-icon "settings" at bounding box center [238, 391] width 8 height 8
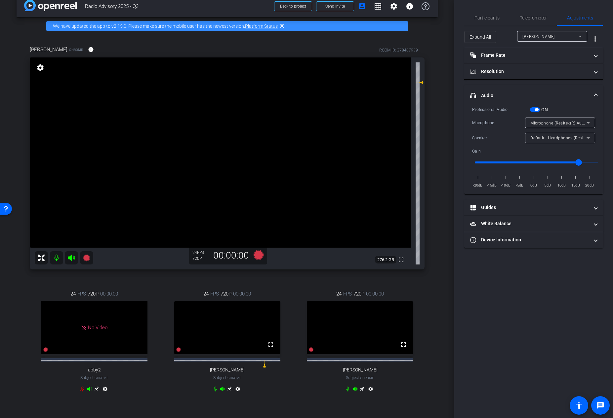
click at [535, 110] on span "button" at bounding box center [536, 109] width 3 height 3
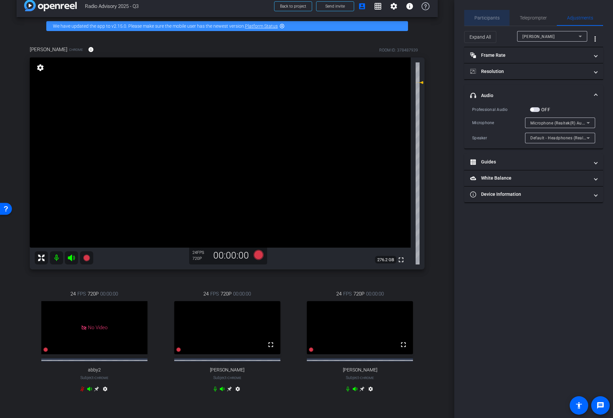
click at [492, 18] on span "Participants" at bounding box center [486, 18] width 25 height 5
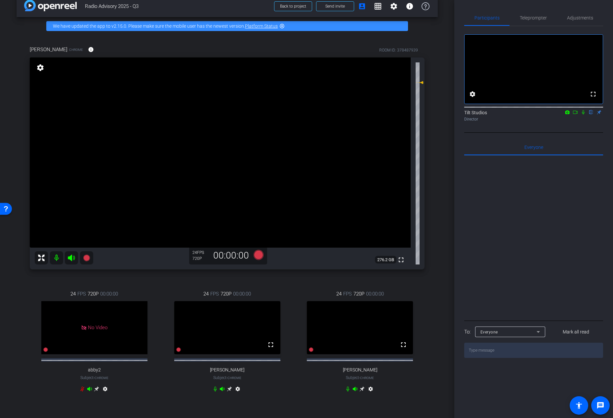
click at [584, 115] on icon at bounding box center [582, 112] width 5 height 5
click at [583, 115] on icon at bounding box center [583, 112] width 4 height 4
click at [598, 121] on div "Tilt Studios flip Director" at bounding box center [533, 115] width 139 height 13
click at [598, 122] on div "Tilt Studios flip Director" at bounding box center [533, 115] width 139 height 13
click at [237, 394] on mat-icon "settings" at bounding box center [238, 391] width 8 height 8
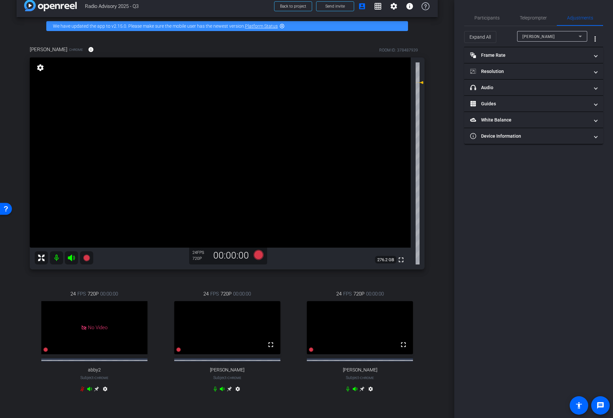
scroll to position [12, 0]
click at [436, 212] on div "arrow_back Radio Advisory 2025 - Q3 Back to project Send invite account_box gri…" at bounding box center [227, 197] width 454 height 418
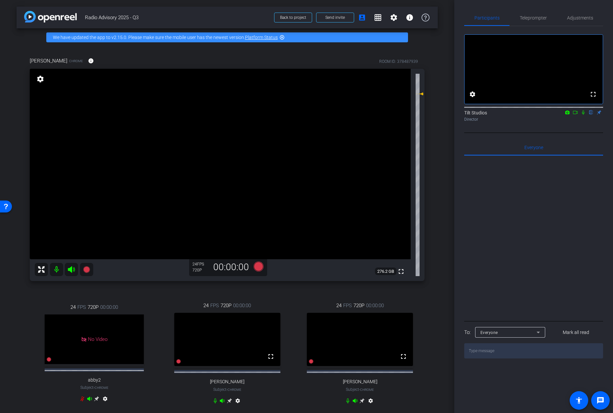
click at [434, 141] on div "arrow_back Radio Advisory 2025 - Q3 Back to project Send invite account_box gri…" at bounding box center [227, 206] width 454 height 413
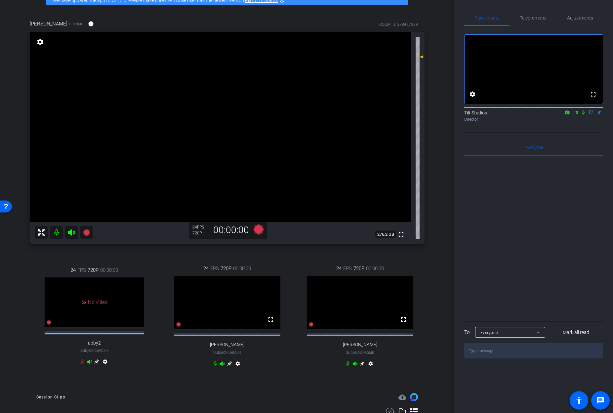
scroll to position [59, 0]
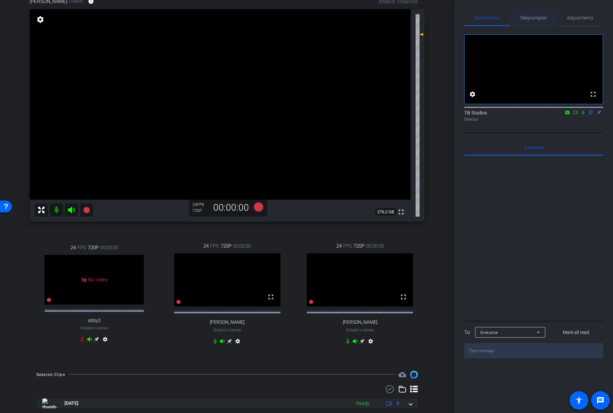
drag, startPoint x: 539, startPoint y: 19, endPoint x: 571, endPoint y: 19, distance: 31.7
click at [539, 19] on span "Teleprompter" at bounding box center [532, 18] width 27 height 5
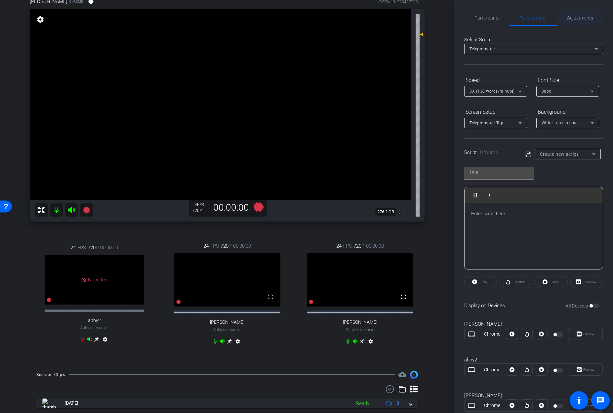
click at [575, 19] on span "Adjustments" at bounding box center [580, 18] width 26 height 5
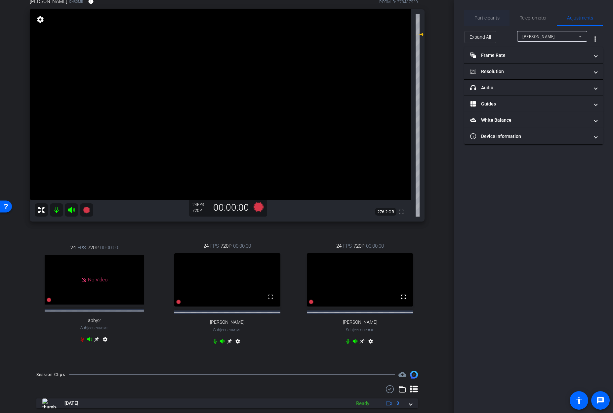
click at [484, 17] on span "Participants" at bounding box center [486, 18] width 25 height 5
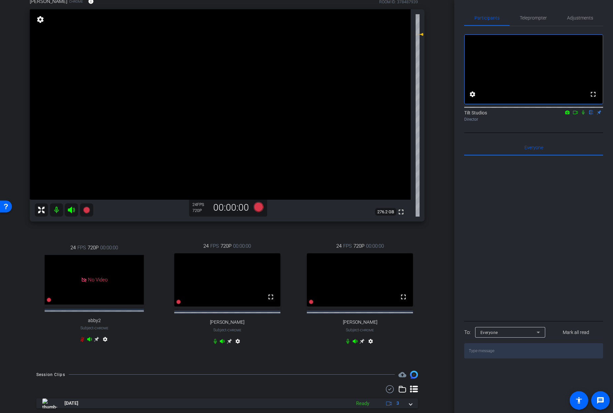
scroll to position [0, 0]
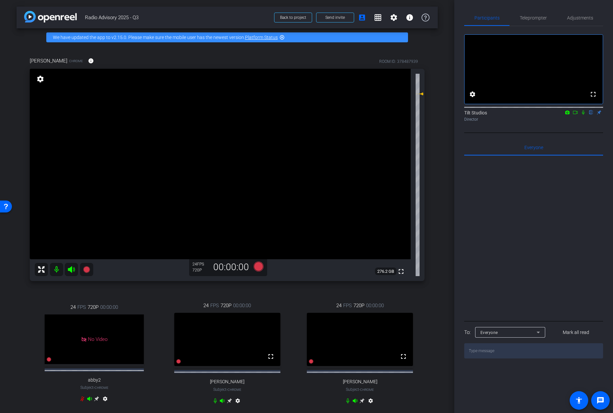
click at [41, 77] on mat-icon "settings" at bounding box center [40, 79] width 9 height 8
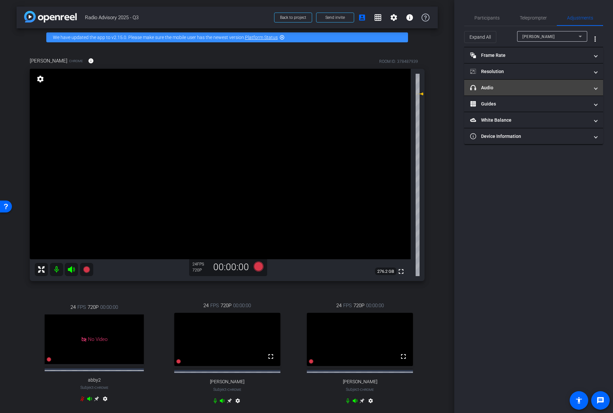
click at [517, 83] on mat-expansion-panel-header "headphone icon Audio" at bounding box center [533, 88] width 139 height 16
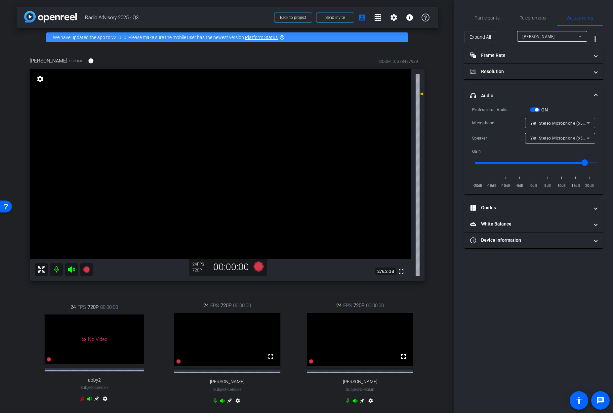
drag, startPoint x: 535, startPoint y: 106, endPoint x: 535, endPoint y: 113, distance: 6.3
click at [535, 110] on div "ON" at bounding box center [539, 109] width 18 height 7
click at [535, 113] on div "ON" at bounding box center [539, 109] width 18 height 7
click at [534, 111] on span "button" at bounding box center [535, 109] width 10 height 5
click at [489, 19] on span "Participants" at bounding box center [486, 18] width 25 height 5
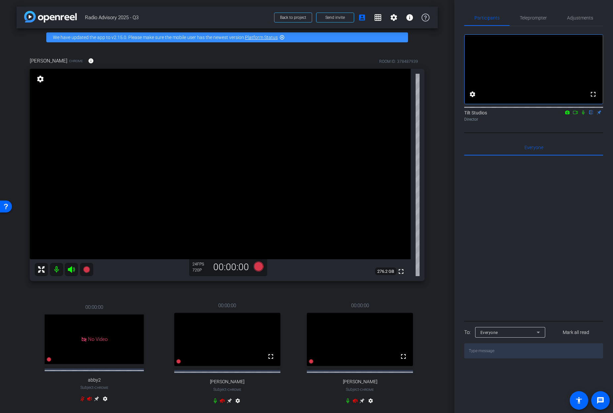
click at [426, 286] on div "Rae Chrome info ROOM ID: 378487939 fullscreen settings 276.2 GB 24 FPS 720P 00:…" at bounding box center [227, 234] width 421 height 377
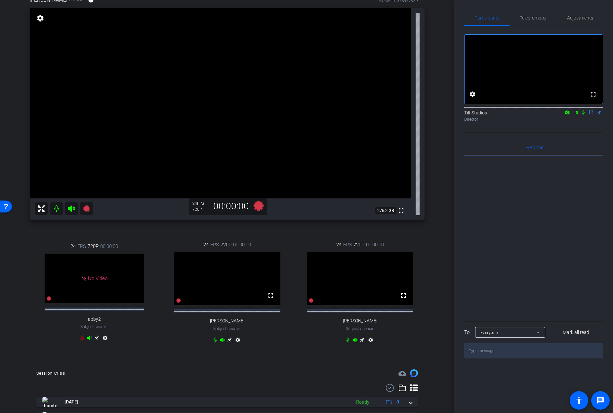
scroll to position [48, 0]
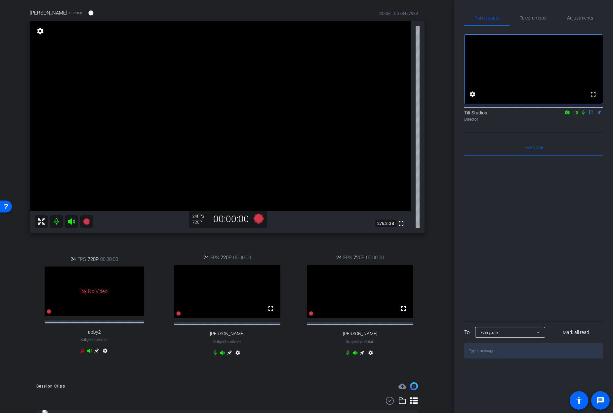
click at [492, 358] on textarea at bounding box center [533, 350] width 139 height 15
type textarea "every reload yoru browswer window"
click at [434, 229] on div "arrow_back Radio Advisory 2025 - Q3 Back to project Send invite account_box gri…" at bounding box center [227, 158] width 454 height 413
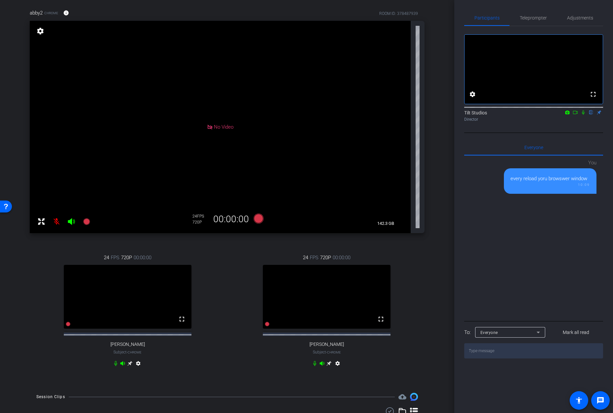
click at [437, 265] on div "arrow_back Radio Advisory 2025 - Q3 Back to project Send invite account_box gri…" at bounding box center [227, 158] width 454 height 413
click at [503, 358] on textarea at bounding box center [533, 350] width 139 height 15
click at [431, 262] on div "abby2 Chrome info ROOM ID: 378487939 No Video settings 142.3 GB 24 FPS 720P 00:…" at bounding box center [227, 192] width 421 height 388
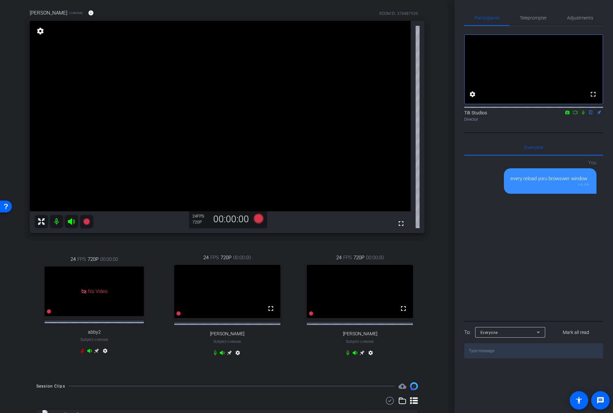
click at [439, 174] on div "arrow_back Radio Advisory 2025 - Q3 Back to project Send invite account_box gri…" at bounding box center [227, 158] width 454 height 413
click at [359, 355] on icon at bounding box center [361, 352] width 5 height 5
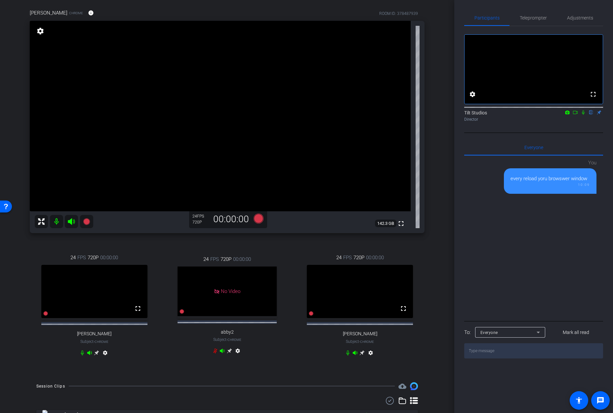
click at [433, 138] on div "[PERSON_NAME] Chrome info ROOM ID: 378487939 fullscreen settings 142.3 GB 24 FP…" at bounding box center [227, 186] width 421 height 377
click at [40, 30] on mat-icon "settings" at bounding box center [40, 31] width 9 height 8
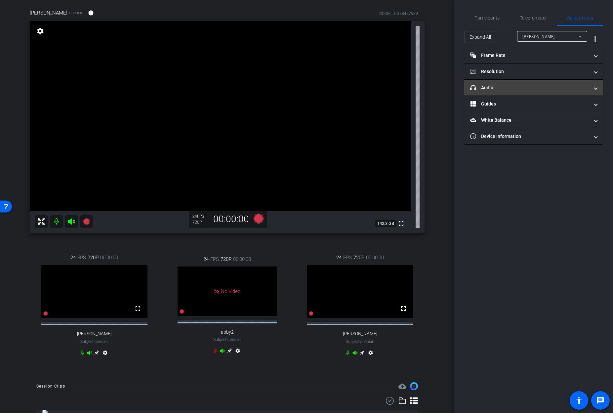
click at [550, 92] on mat-expansion-panel-header "headphone icon Audio" at bounding box center [533, 88] width 139 height 16
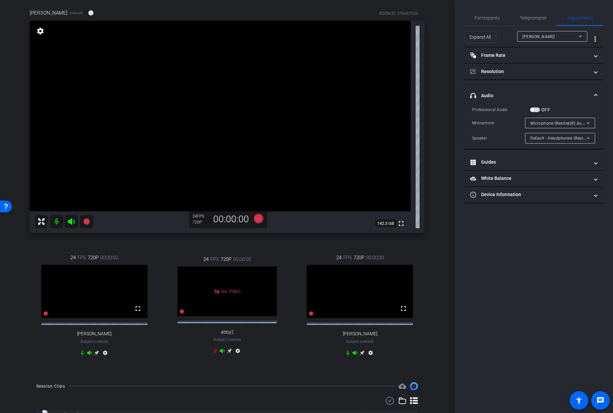
click at [555, 138] on span "Default - Headphones (Realtek(R) Audio)" at bounding box center [569, 137] width 78 height 5
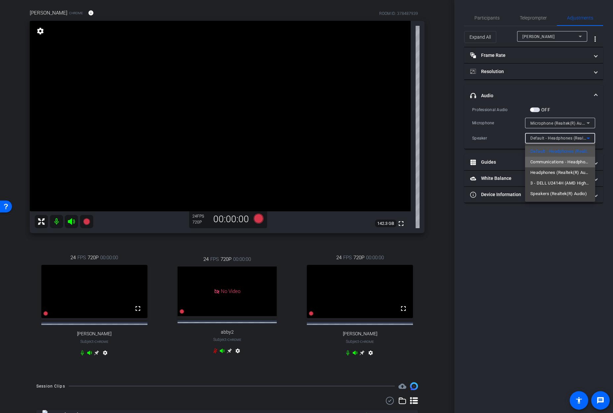
click at [555, 159] on span "Communications - Headphones (Realtek(R) Audio)" at bounding box center [559, 162] width 59 height 8
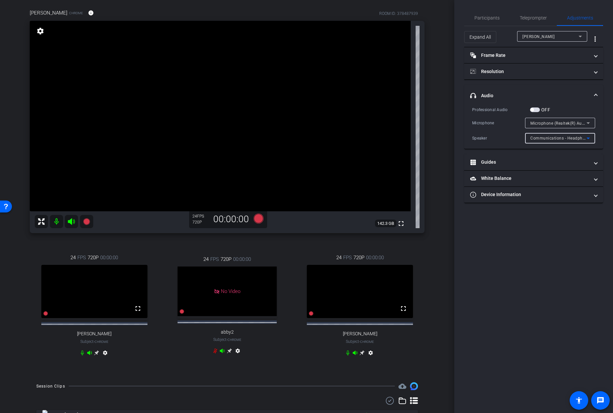
click at [554, 137] on span "Communications - Headphones (Realtek(R) Audio)" at bounding box center [578, 137] width 97 height 5
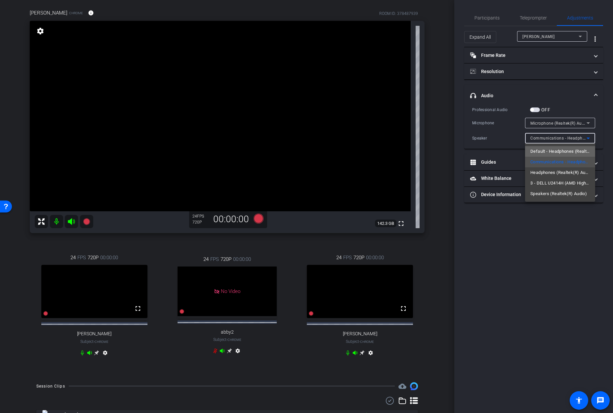
click at [548, 153] on span "Default - Headphones (Realtek(R) Audio)" at bounding box center [559, 151] width 59 height 8
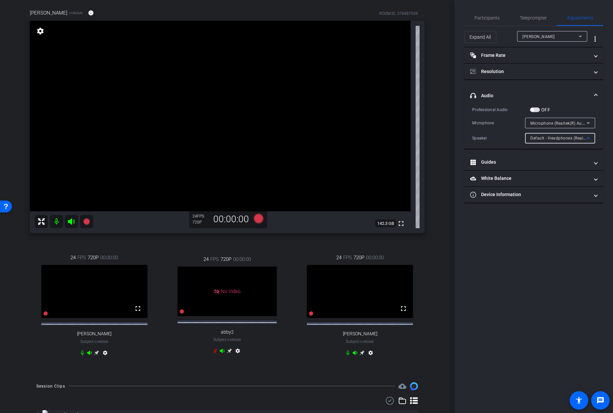
click at [438, 169] on div "arrow_back Radio Advisory 2025 - Q3 Back to project Send invite account_box gri…" at bounding box center [227, 158] width 454 height 413
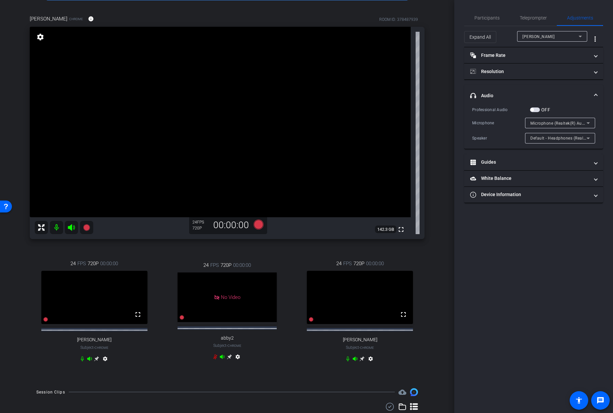
scroll to position [41, 0]
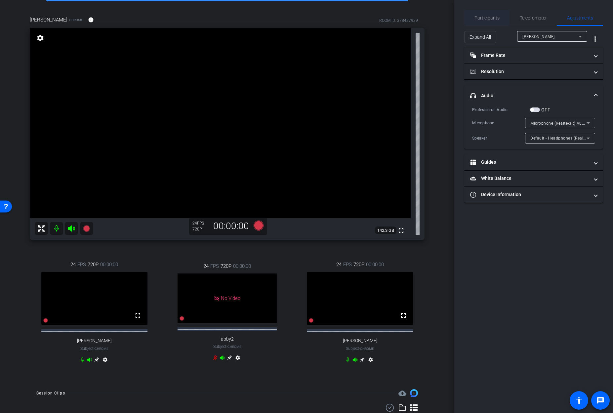
click at [490, 17] on span "Participants" at bounding box center [486, 18] width 25 height 5
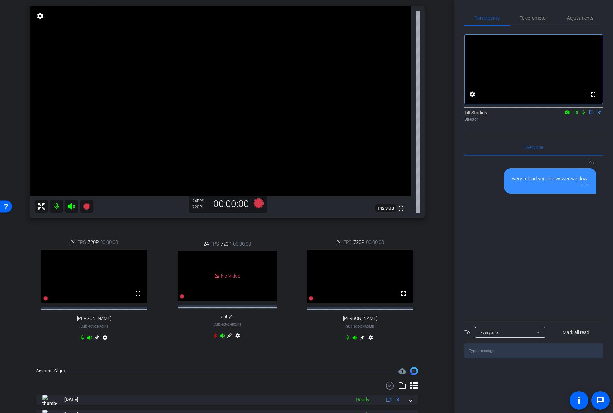
scroll to position [37, 0]
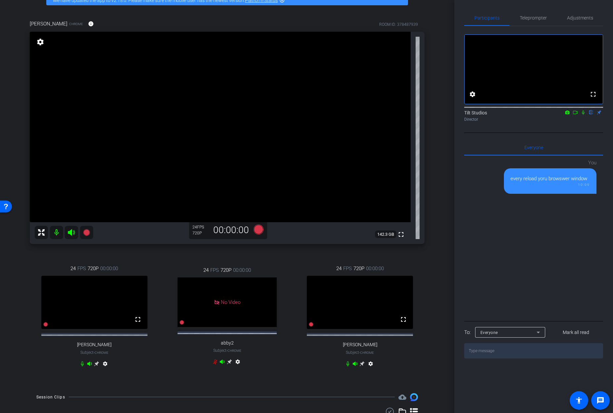
click at [443, 194] on div "arrow_back Radio Advisory 2025 - Q3 Back to project Send invite account_box gri…" at bounding box center [227, 169] width 454 height 413
click at [434, 170] on div "arrow_back Radio Advisory 2025 - Q3 Back to project Send invite account_box gri…" at bounding box center [227, 169] width 454 height 413
drag, startPoint x: 255, startPoint y: 253, endPoint x: 253, endPoint y: 240, distance: 13.1
click at [255, 253] on div "[PERSON_NAME] Chrome info ROOM ID: 378487939 fullscreen settings 142.3 GB 24 FP…" at bounding box center [227, 197] width 421 height 377
click at [258, 228] on icon at bounding box center [258, 229] width 10 height 10
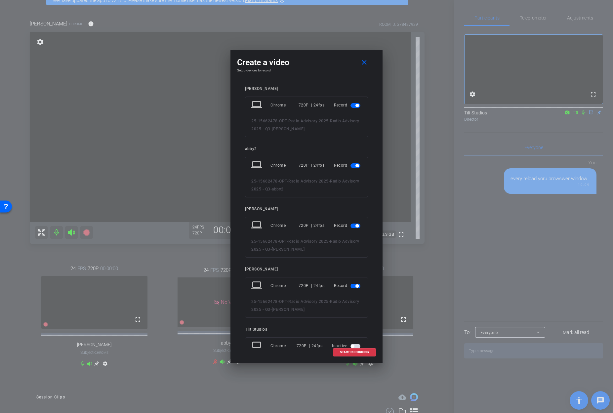
click at [355, 166] on span "button" at bounding box center [356, 165] width 3 height 3
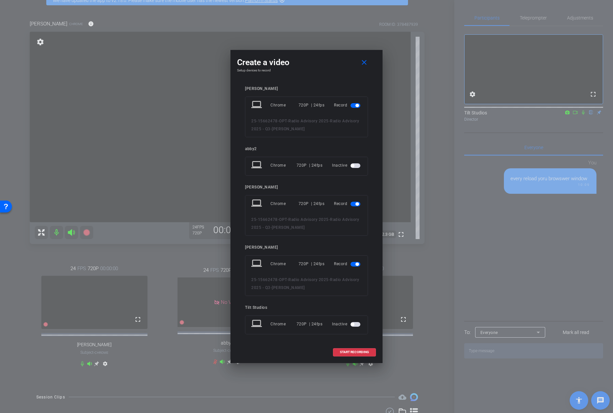
scroll to position [2, 0]
click at [345, 354] on span at bounding box center [354, 352] width 42 height 16
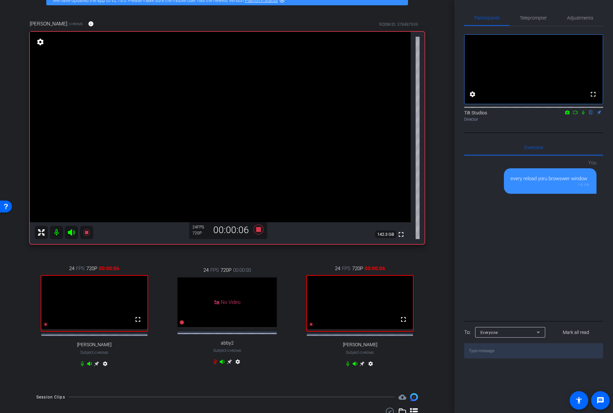
click at [582, 115] on icon at bounding box center [582, 112] width 3 height 4
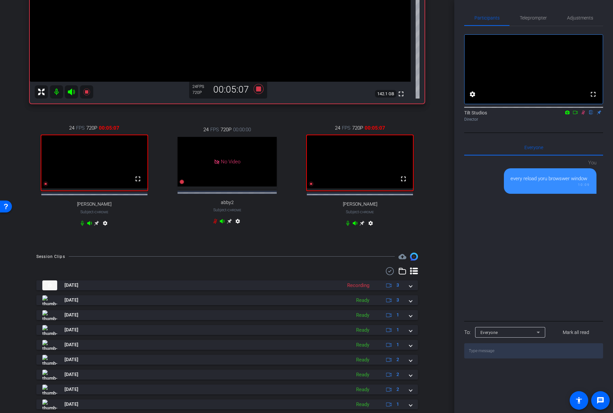
scroll to position [146, 0]
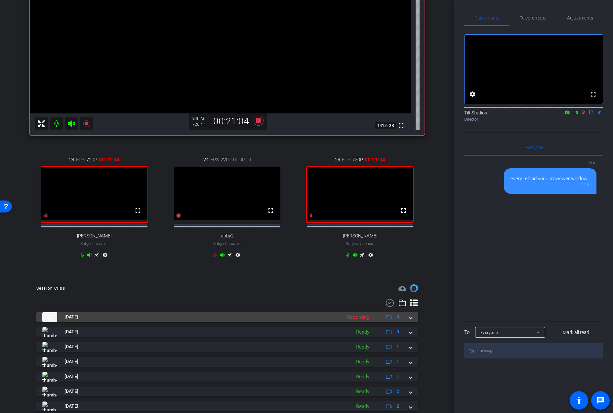
click at [409, 320] on span at bounding box center [410, 316] width 3 height 7
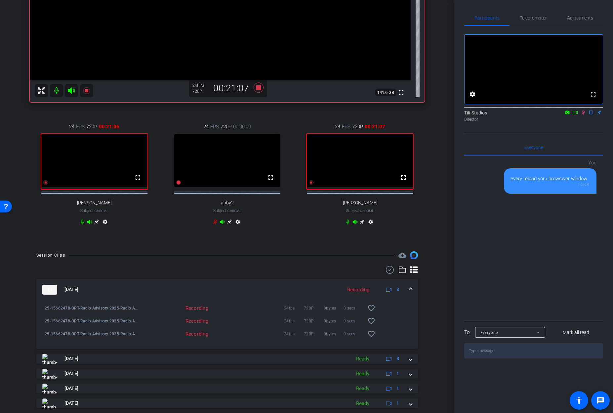
scroll to position [188, 0]
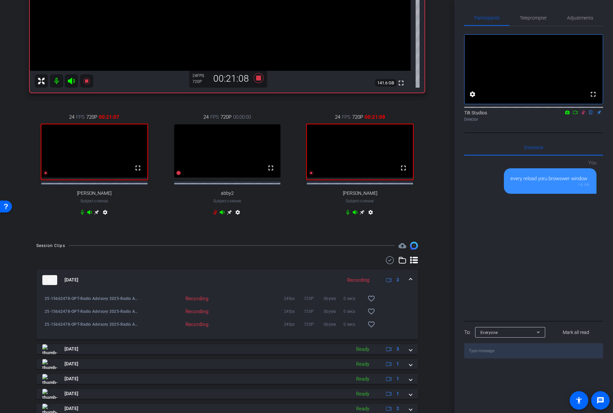
click at [444, 213] on div "arrow_back Radio Advisory 2025 - Q3 Back to project Send invite account_box gri…" at bounding box center [227, 18] width 454 height 413
click at [429, 153] on div "[PERSON_NAME] Chrome info ROOM ID: 378487939 fullscreen settings 141.6 GB 24 FP…" at bounding box center [227, 46] width 421 height 377
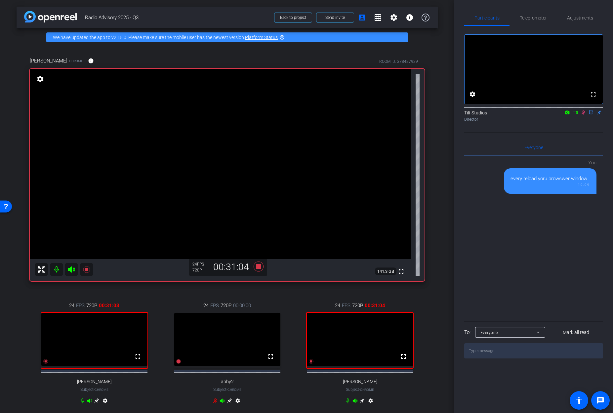
scroll to position [103, 0]
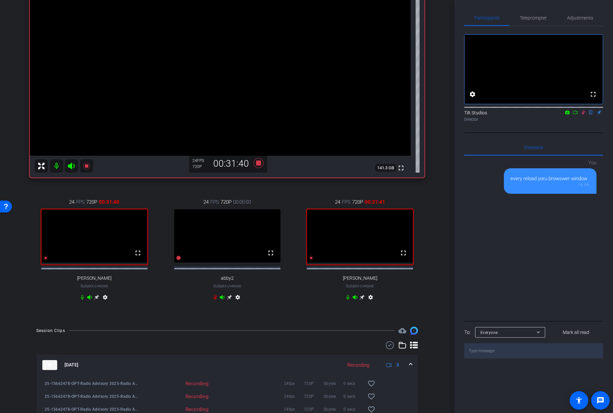
drag, startPoint x: 298, startPoint y: 186, endPoint x: 289, endPoint y: 185, distance: 8.7
click at [297, 186] on div "[PERSON_NAME] Chrome info ROOM ID: 378487939 fullscreen settings 141.3 GB 24 FP…" at bounding box center [227, 131] width 421 height 377
click at [259, 164] on icon at bounding box center [258, 163] width 10 height 10
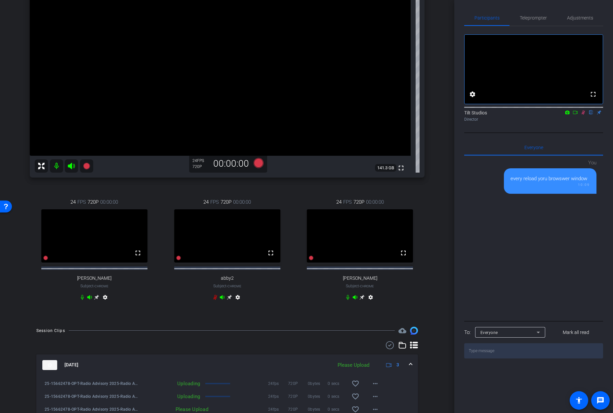
click at [584, 115] on icon at bounding box center [583, 112] width 4 height 4
click at [435, 284] on div "arrow_back Radio Advisory 2025 - Q3 Back to project Send invite account_box gri…" at bounding box center [227, 103] width 454 height 413
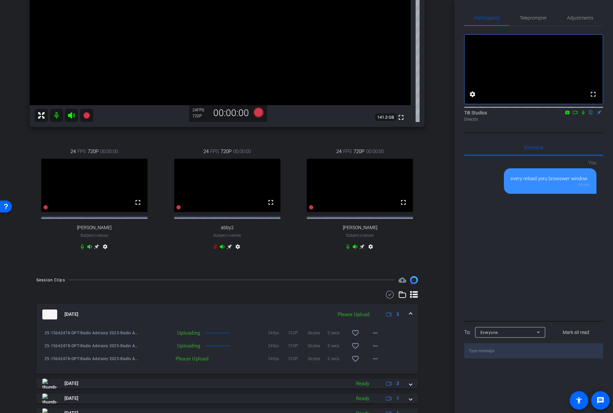
scroll to position [189, 0]
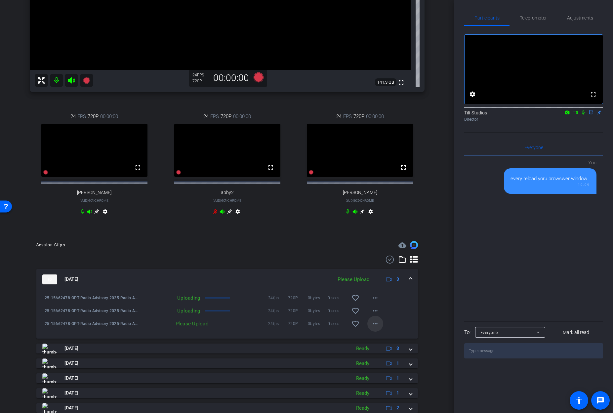
click at [372, 327] on mat-icon "more_horiz" at bounding box center [375, 323] width 8 height 8
click at [443, 306] on div at bounding box center [306, 206] width 613 height 413
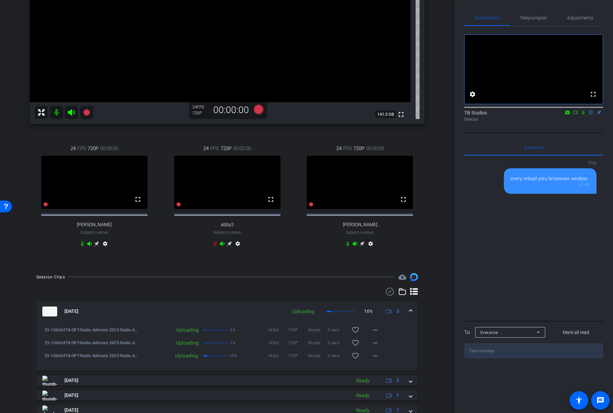
scroll to position [128, 0]
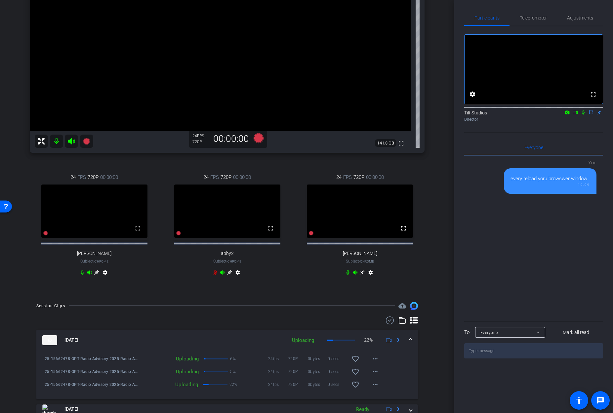
click at [432, 216] on div "Nick Hula Chrome info ROOM ID: 378487939 fullscreen settings 141.3 GB 24 FPS 72…" at bounding box center [227, 106] width 421 height 377
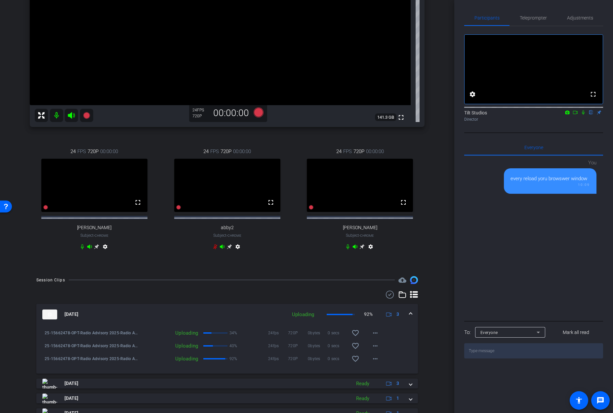
scroll to position [118, 0]
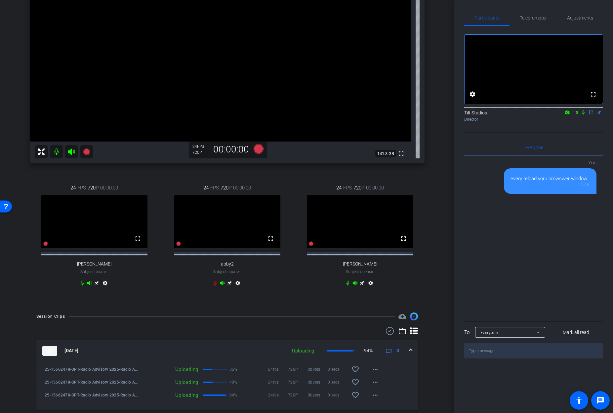
click at [434, 145] on div "arrow_back Radio Advisory 2025 - Q3 Back to project Send invite account_box gri…" at bounding box center [227, 88] width 454 height 413
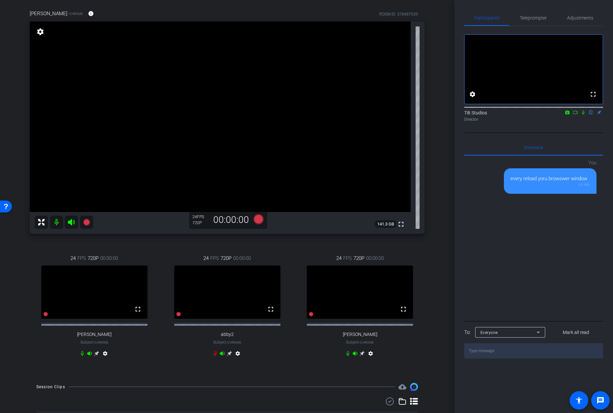
scroll to position [51, 0]
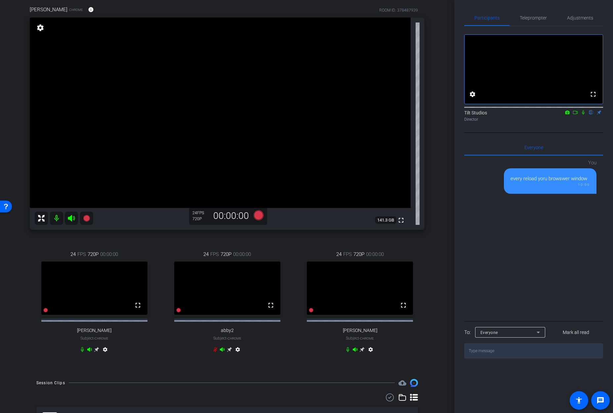
click at [434, 146] on div "arrow_back Radio Advisory 2025 - Q3 Back to project Send invite account_box gri…" at bounding box center [227, 155] width 454 height 413
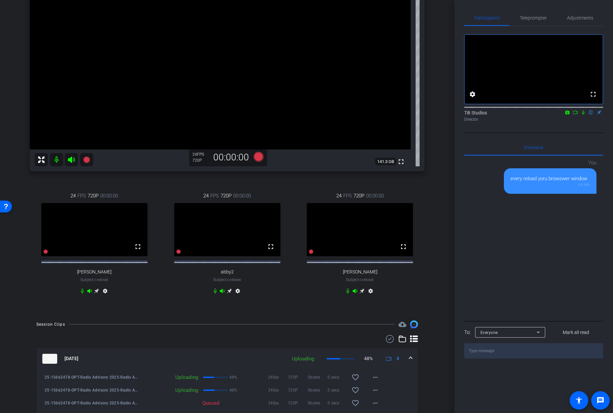
scroll to position [107, 0]
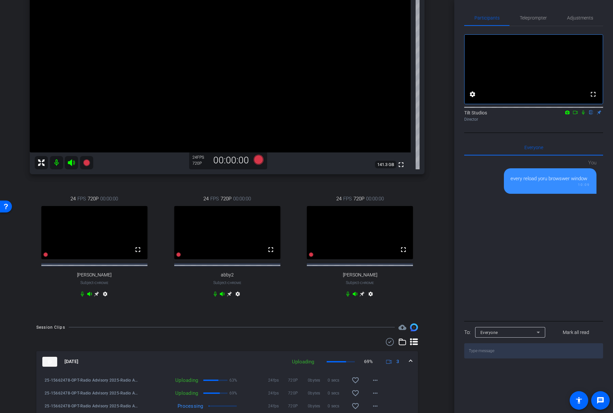
click at [432, 191] on div "Nick Hula Chrome info ROOM ID: 378487939 fullscreen settings 141.3 GB 24 FPS 72…" at bounding box center [227, 128] width 421 height 377
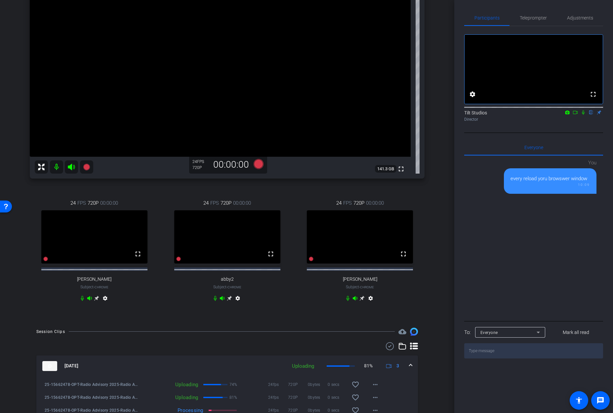
scroll to position [103, 0]
click at [435, 195] on div "arrow_back Radio Advisory 2025 - Q3 Back to project Send invite account_box gri…" at bounding box center [227, 103] width 454 height 413
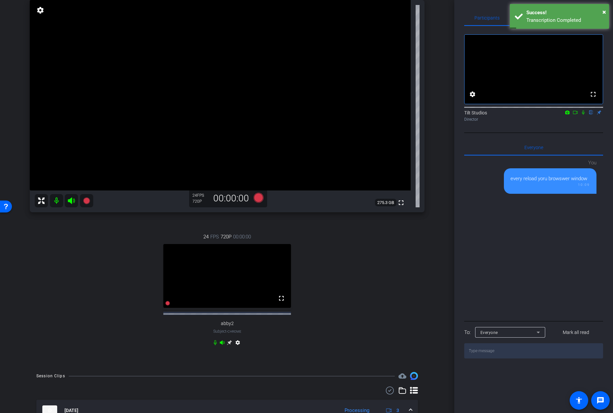
scroll to position [65, 0]
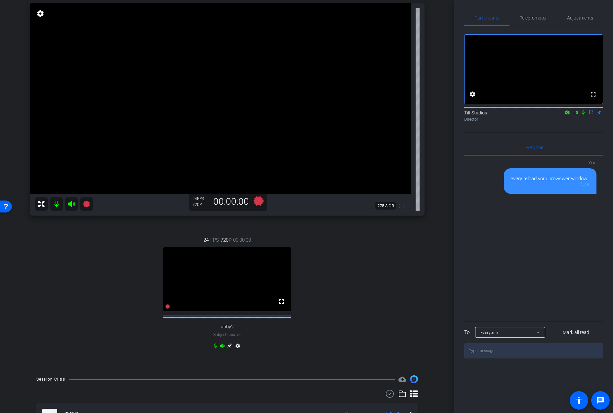
click at [583, 115] on icon at bounding box center [582, 112] width 5 height 5
click at [92, 204] on mat-icon at bounding box center [86, 203] width 13 height 13
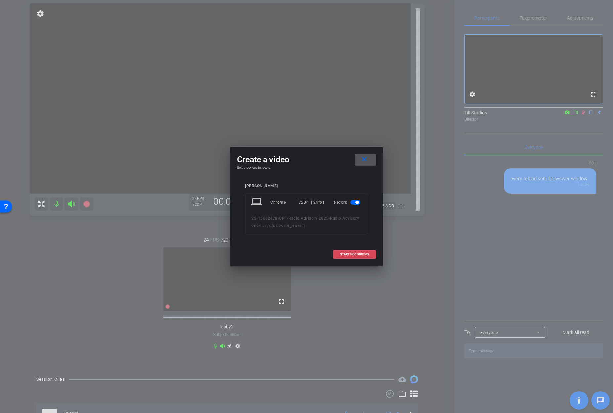
click at [367, 253] on span "START RECORDING" at bounding box center [354, 253] width 29 height 3
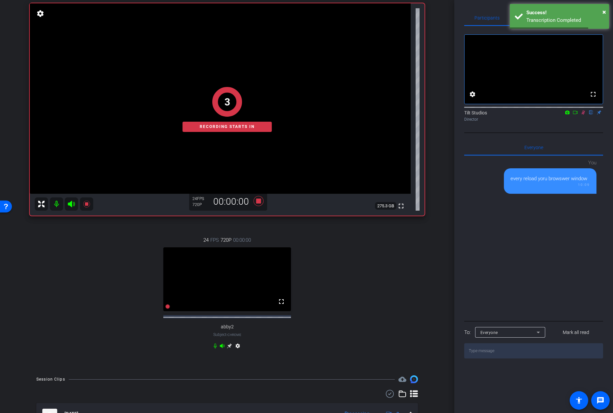
click at [213, 348] on icon at bounding box center [214, 345] width 3 height 5
click at [354, 310] on div "24 FPS 720P 00:00:00 fullscreen abby2 Subject - Chrome settings" at bounding box center [227, 293] width 394 height 136
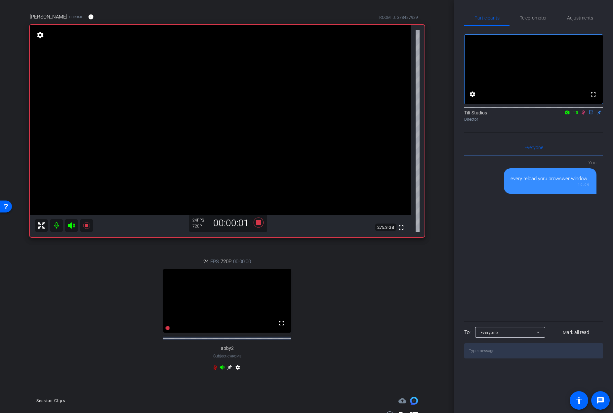
click at [444, 135] on div "arrow_back Radio Advisory 2025 - Q3 Back to project Send invite account_box gri…" at bounding box center [227, 162] width 454 height 413
click at [420, 256] on div "24 FPS 720P 00:00:00 fullscreen abby2 Subject - Chrome settings" at bounding box center [227, 315] width 394 height 136
click at [583, 115] on icon at bounding box center [582, 112] width 5 height 5
click at [582, 115] on icon at bounding box center [583, 112] width 4 height 4
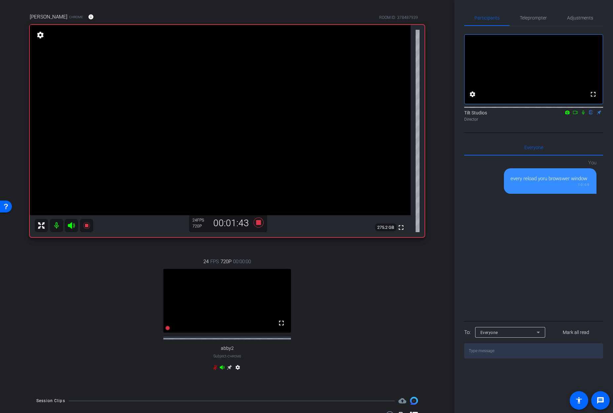
click at [582, 115] on icon at bounding box center [582, 112] width 3 height 4
click at [425, 293] on div "Rae Chrome info ROOM ID: 378487939 fullscreen settings 275.2 GB 24 FPS 720P 00:…" at bounding box center [227, 196] width 421 height 388
click at [580, 115] on icon at bounding box center [582, 112] width 5 height 5
click at [581, 115] on icon at bounding box center [582, 112] width 5 height 5
click at [358, 306] on div "24 FPS 720P 00:00:00 fullscreen abby2 Subject - Chrome settings" at bounding box center [227, 315] width 394 height 136
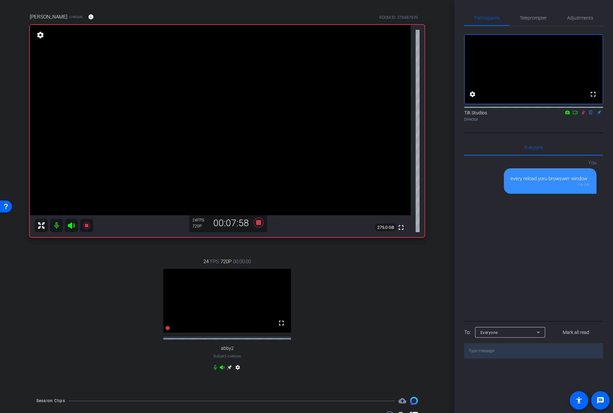
click at [583, 115] on icon at bounding box center [582, 112] width 5 height 5
click at [393, 289] on div "24 FPS 720P 00:00:00 fullscreen abby2 Subject - Chrome settings" at bounding box center [227, 315] width 394 height 136
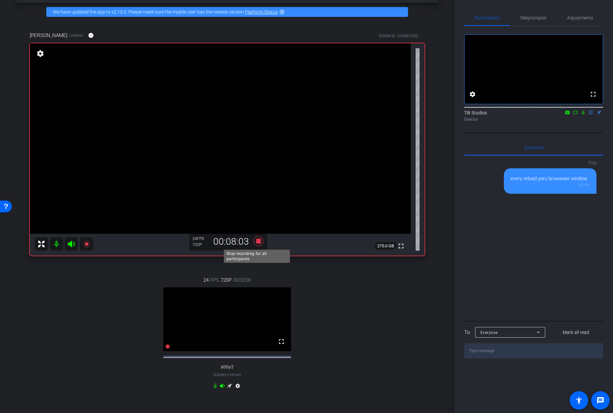
click at [259, 241] on icon at bounding box center [258, 241] width 16 height 12
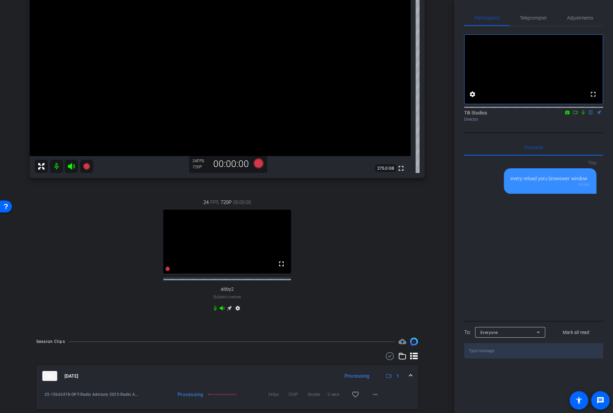
scroll to position [214, 0]
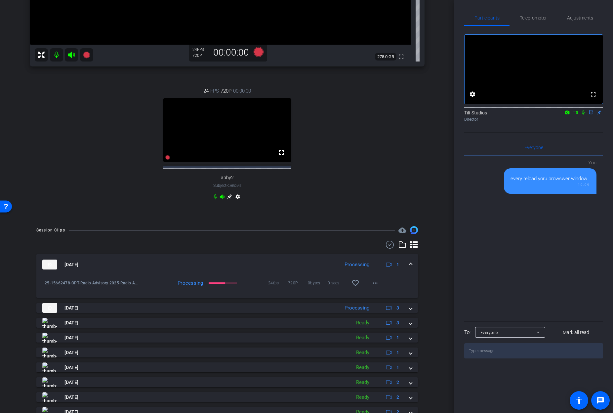
click at [376, 145] on div "24 FPS 720P 00:00:00 fullscreen abby2 Subject - Chrome settings" at bounding box center [227, 144] width 394 height 136
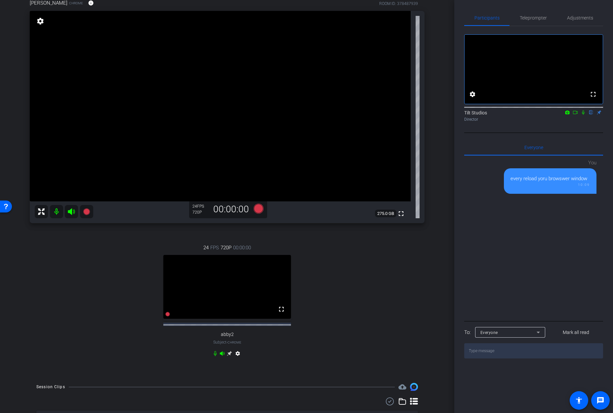
scroll to position [40, 0]
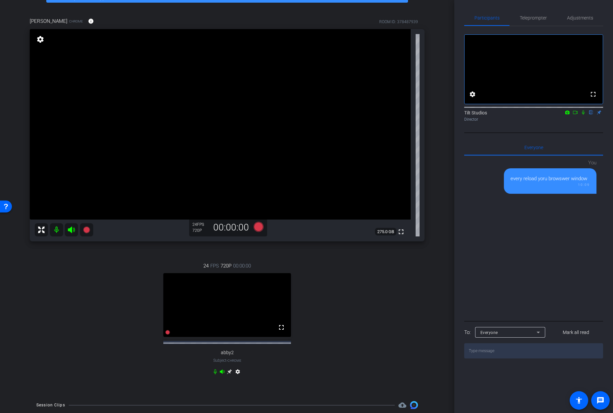
click at [442, 151] on div "arrow_back Radio Advisory 2025 - Q3 Back to project Send invite account_box gri…" at bounding box center [227, 166] width 454 height 413
click at [437, 102] on div "arrow_back Radio Advisory 2025 - Q3 Back to project Send invite account_box gri…" at bounding box center [227, 166] width 454 height 413
